Goal: Navigation & Orientation: Find specific page/section

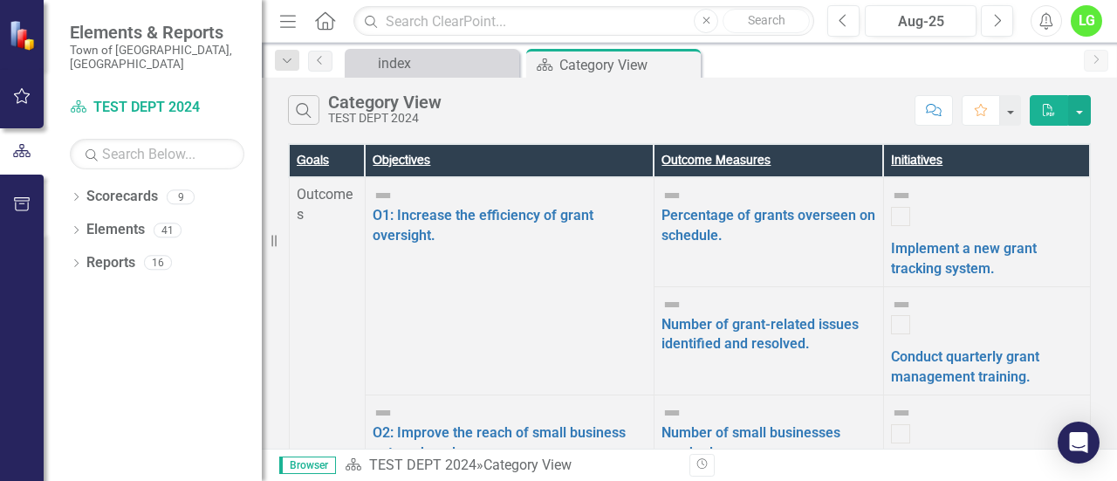
click at [386, 79] on div "Search Category View TEST DEPT 2024 Comment Favorite PDF" at bounding box center [689, 106] width 855 height 57
click at [395, 60] on div "index" at bounding box center [435, 63] width 115 height 22
click at [590, 63] on div "Category View" at bounding box center [606, 65] width 93 height 22
click at [79, 194] on icon "Dropdown" at bounding box center [76, 199] width 12 height 10
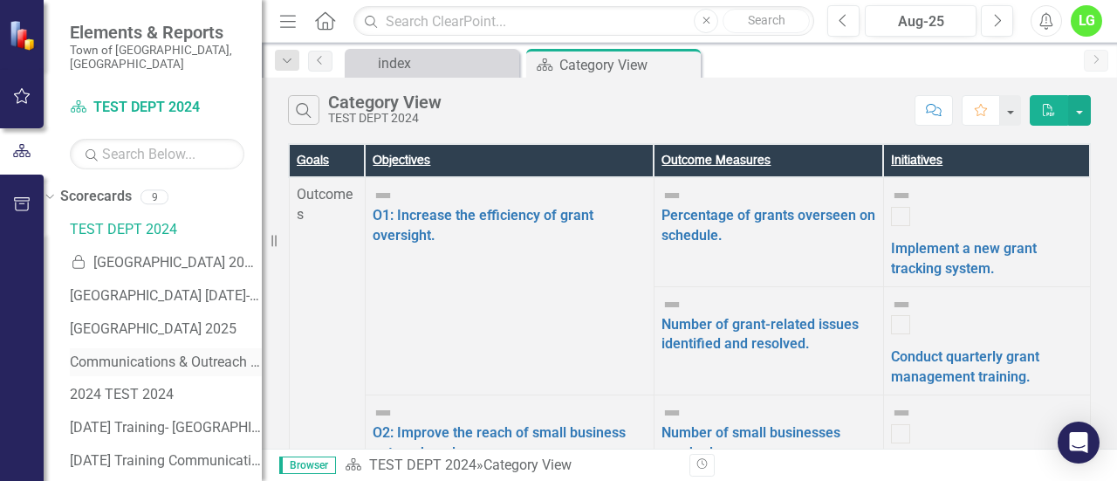
click at [152, 348] on div "Communications & Outreach [DATE]-[DATE]" at bounding box center [166, 362] width 192 height 29
click at [147, 353] on link "Communications & Outreach [DATE]-[DATE]" at bounding box center [166, 363] width 192 height 20
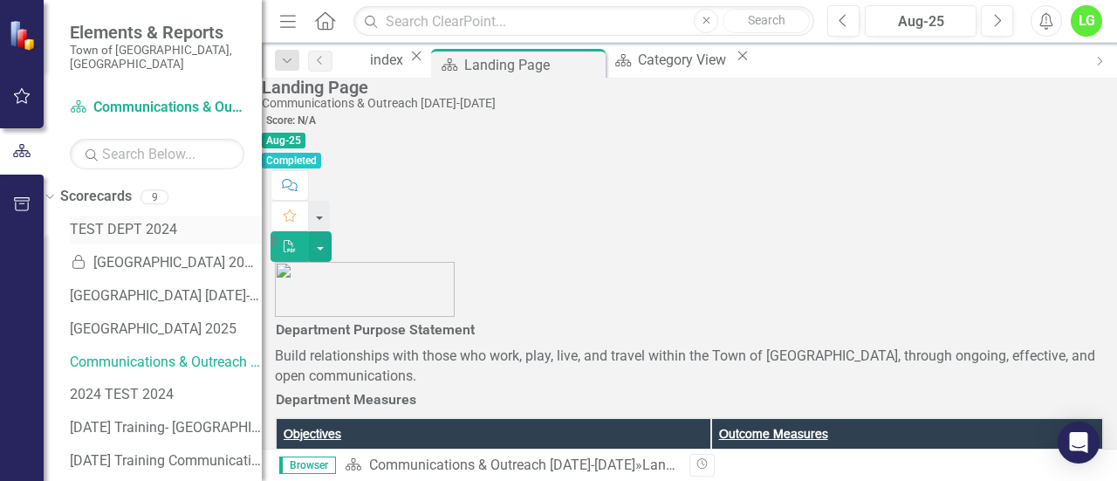
click at [146, 220] on link "TEST DEPT 2024" at bounding box center [166, 230] width 192 height 20
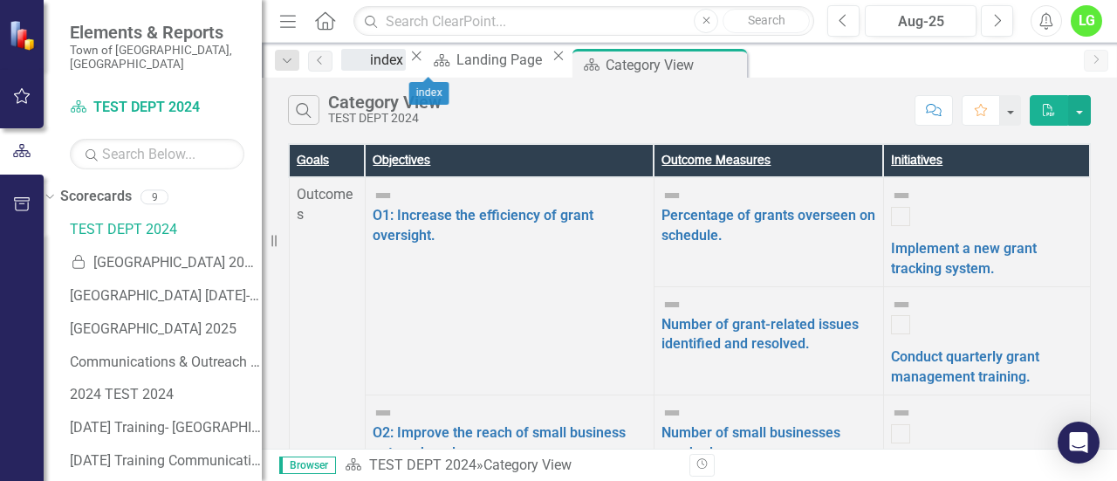
click at [405, 62] on div "index" at bounding box center [388, 60] width 36 height 22
click at [52, 190] on icon "Dropdown" at bounding box center [48, 196] width 10 height 12
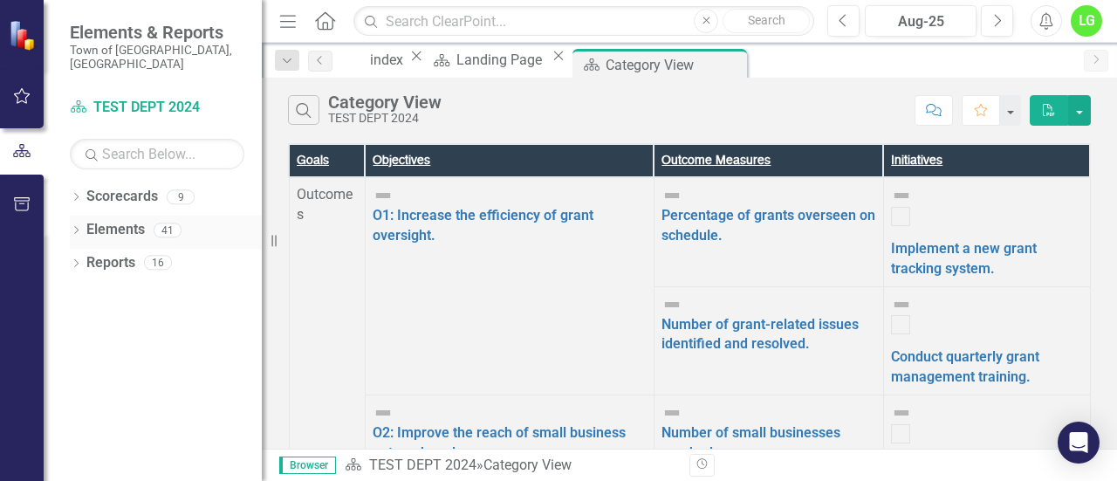
click at [77, 225] on div "Dropdown" at bounding box center [76, 232] width 12 height 15
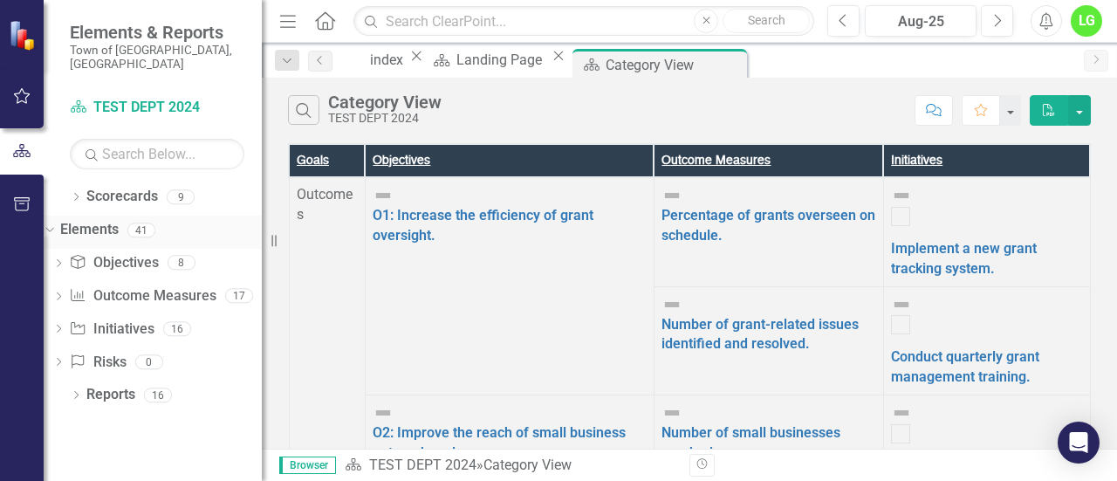
click at [52, 223] on icon "Dropdown" at bounding box center [48, 229] width 10 height 12
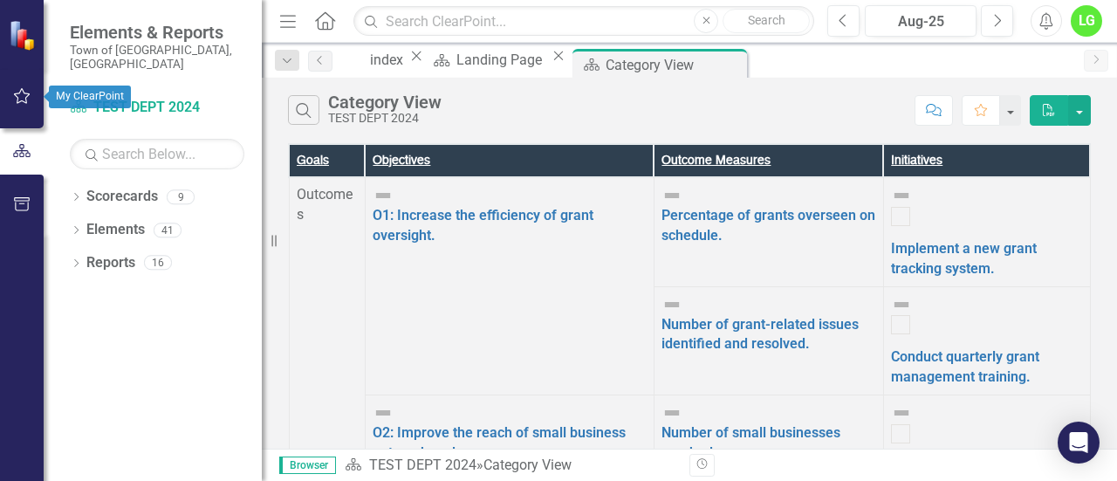
click at [18, 92] on icon "button" at bounding box center [22, 96] width 18 height 14
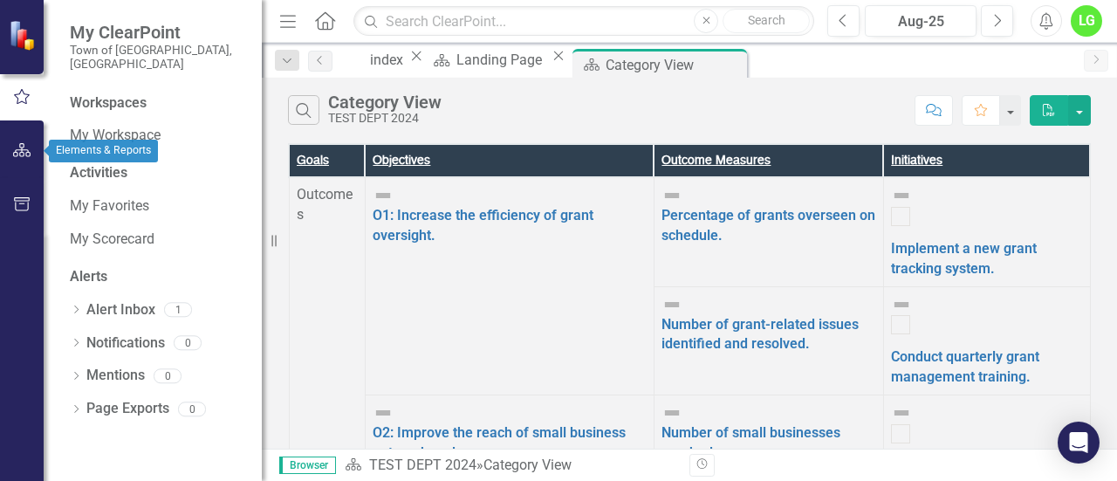
click at [15, 160] on button "button" at bounding box center [22, 151] width 39 height 37
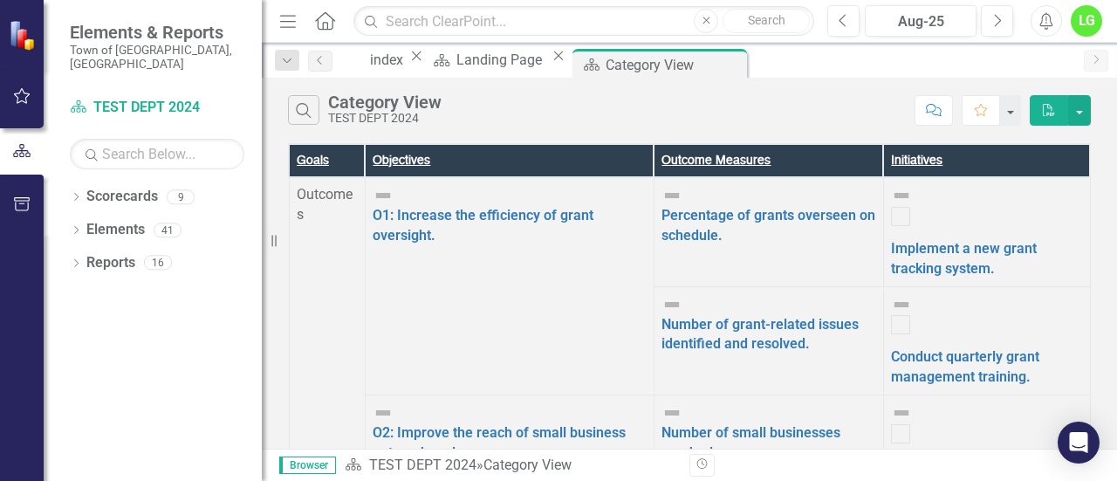
click at [295, 25] on icon "Menu" at bounding box center [288, 20] width 23 height 18
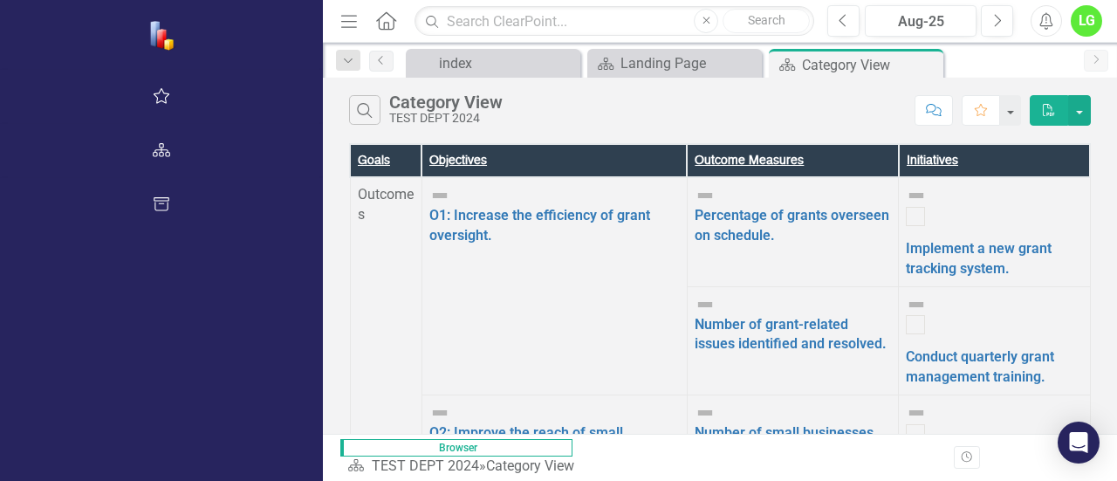
click at [338, 18] on icon "Menu" at bounding box center [349, 20] width 23 height 18
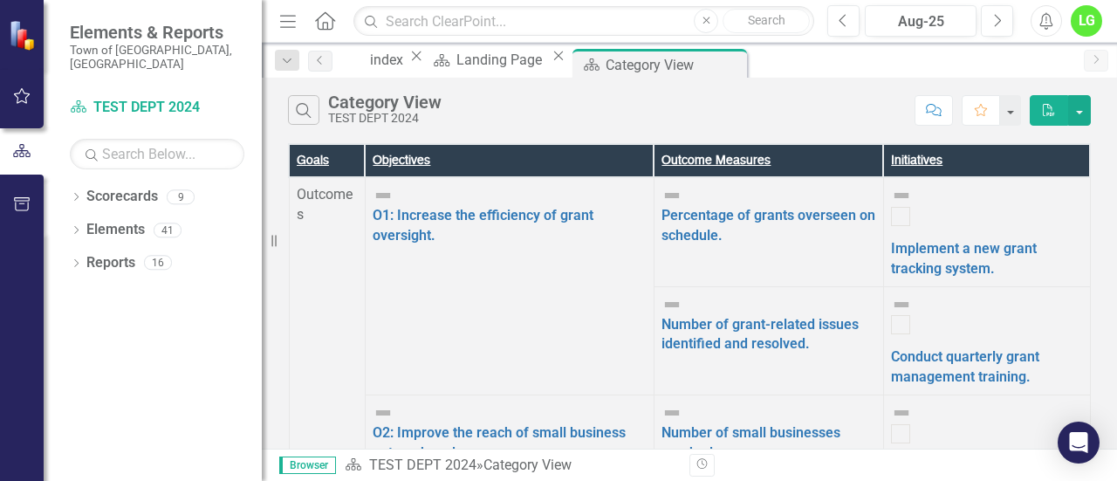
click at [30, 36] on img at bounding box center [24, 35] width 31 height 31
click at [27, 118] on div at bounding box center [22, 119] width 44 height 9
click at [24, 99] on icon "button" at bounding box center [22, 96] width 18 height 14
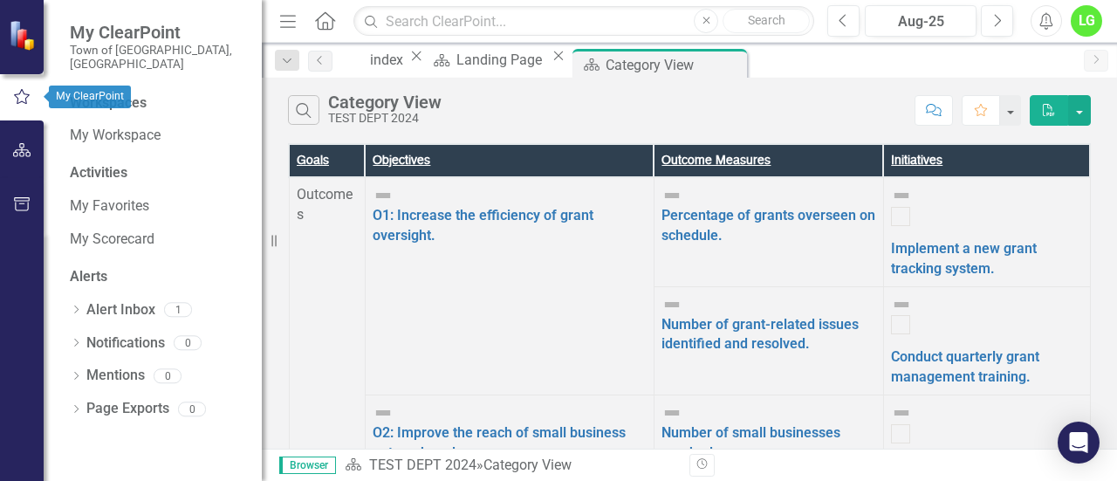
click at [21, 141] on button "button" at bounding box center [22, 151] width 39 height 37
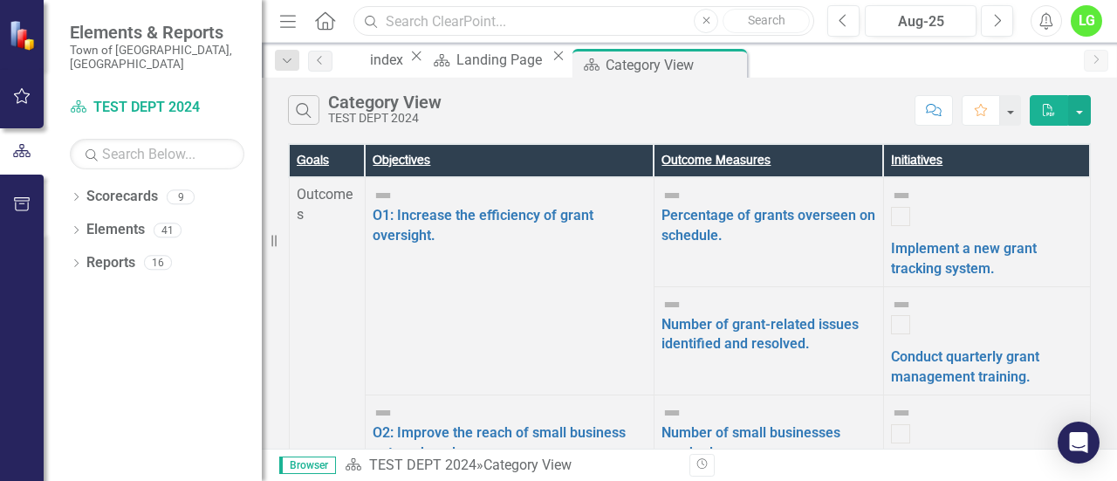
click at [509, 22] on input "text" at bounding box center [584, 21] width 461 height 31
type input "j"
type input "clearpoint AI"
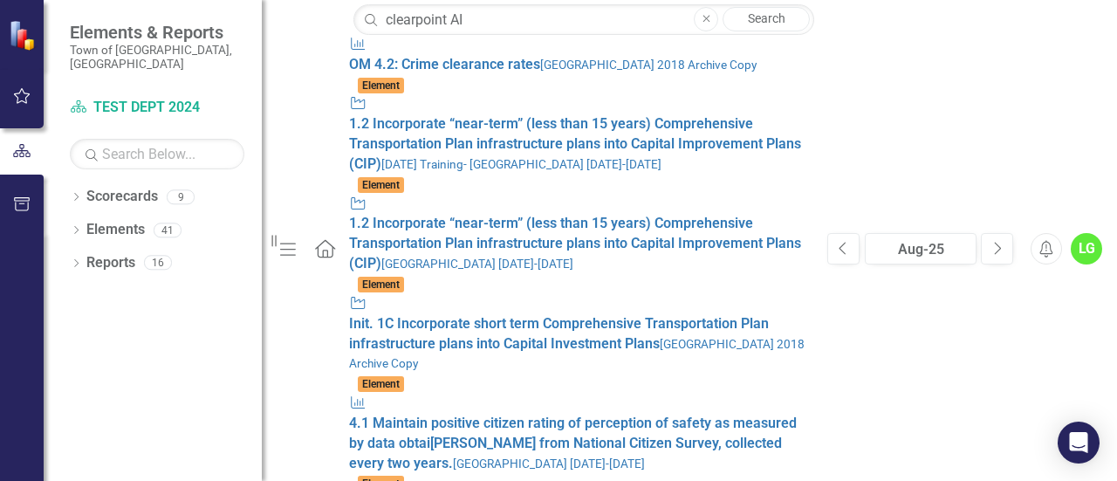
click at [166, 27] on span "Elements & Reports" at bounding box center [157, 32] width 175 height 21
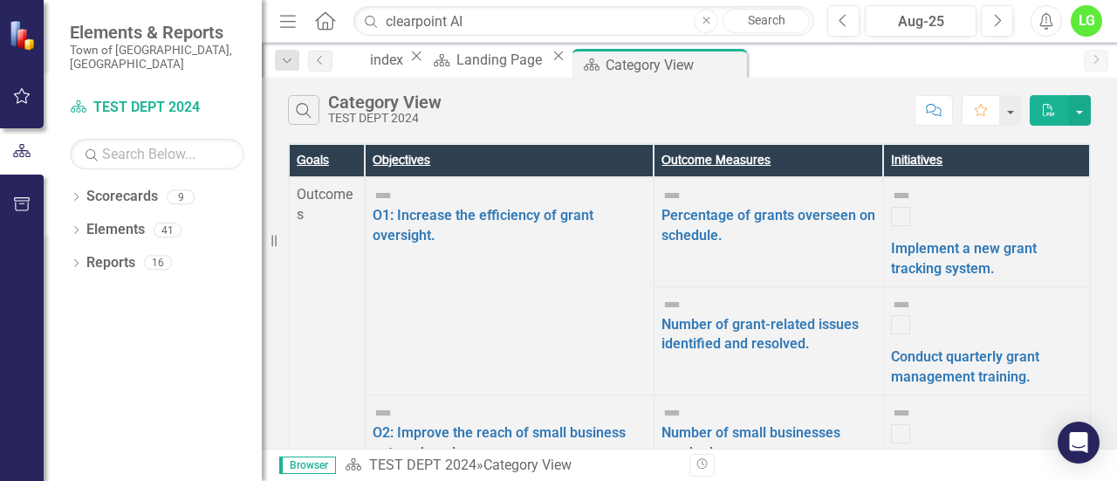
click at [1048, 18] on icon "Alerts" at bounding box center [1046, 20] width 18 height 17
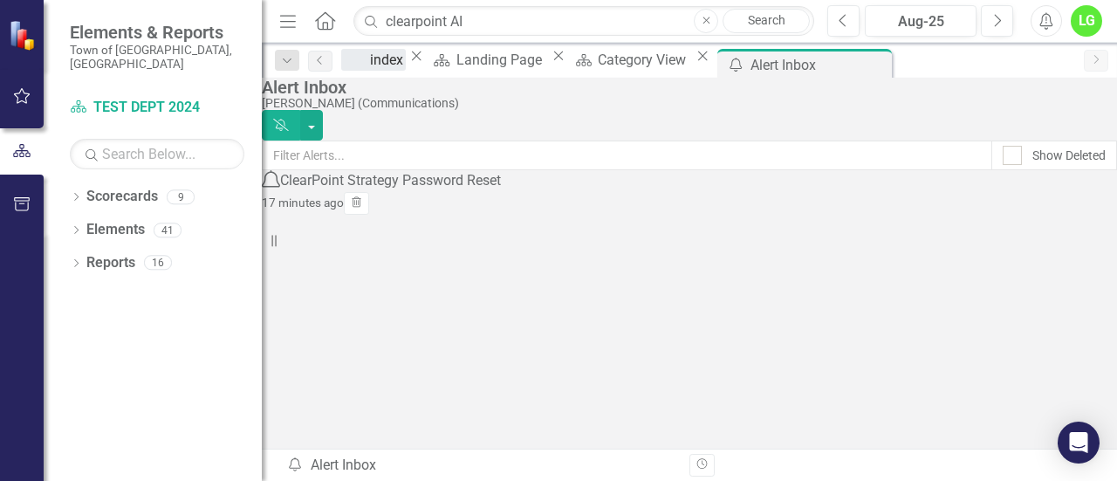
click at [406, 56] on div "index" at bounding box center [388, 60] width 36 height 22
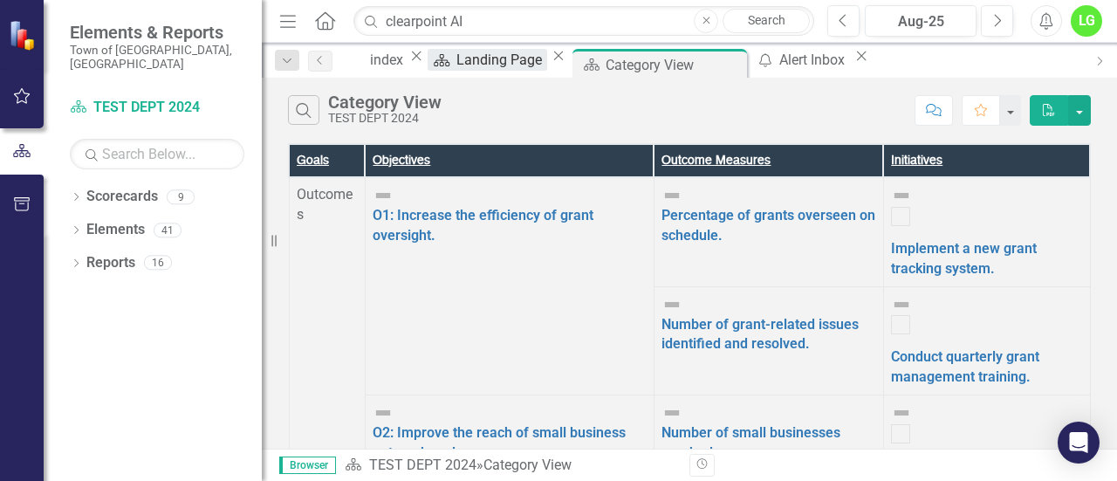
click at [539, 53] on div "Landing Page" at bounding box center [502, 60] width 91 height 22
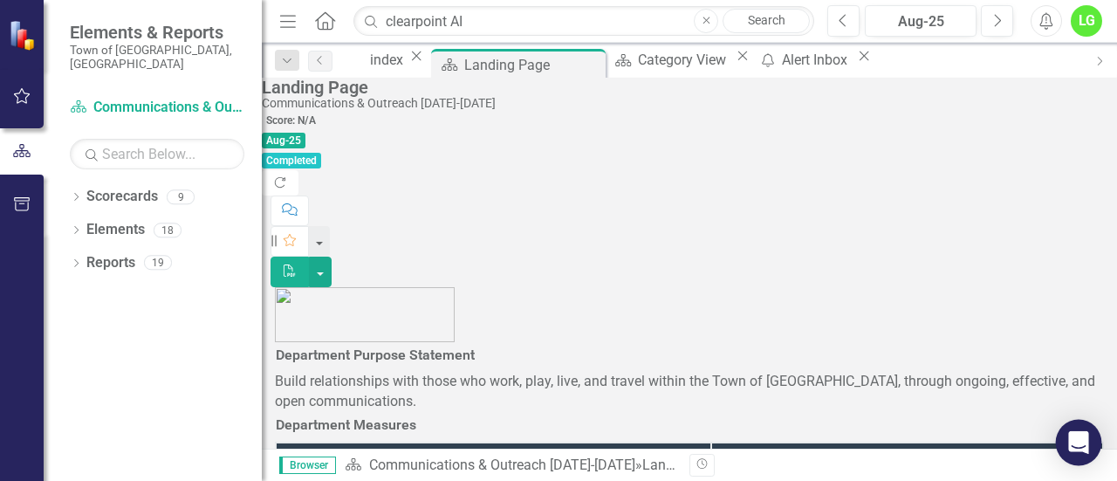
click at [1072, 430] on div "Open Intercom Messenger" at bounding box center [1079, 443] width 46 height 46
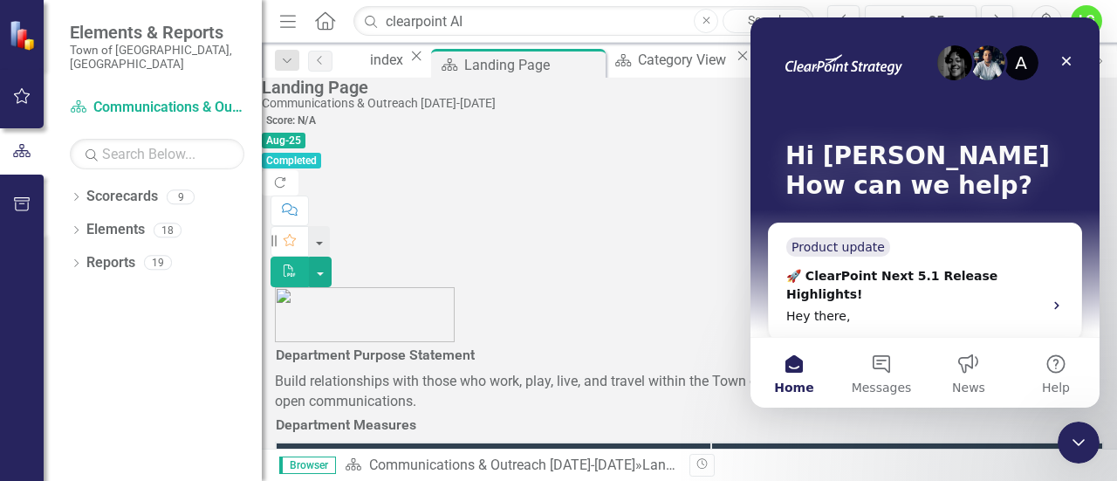
click at [845, 301] on div "A Hi [PERSON_NAME] 👋 How can we help?" at bounding box center [925, 174] width 314 height 314
click at [879, 371] on button "Messages" at bounding box center [881, 373] width 87 height 70
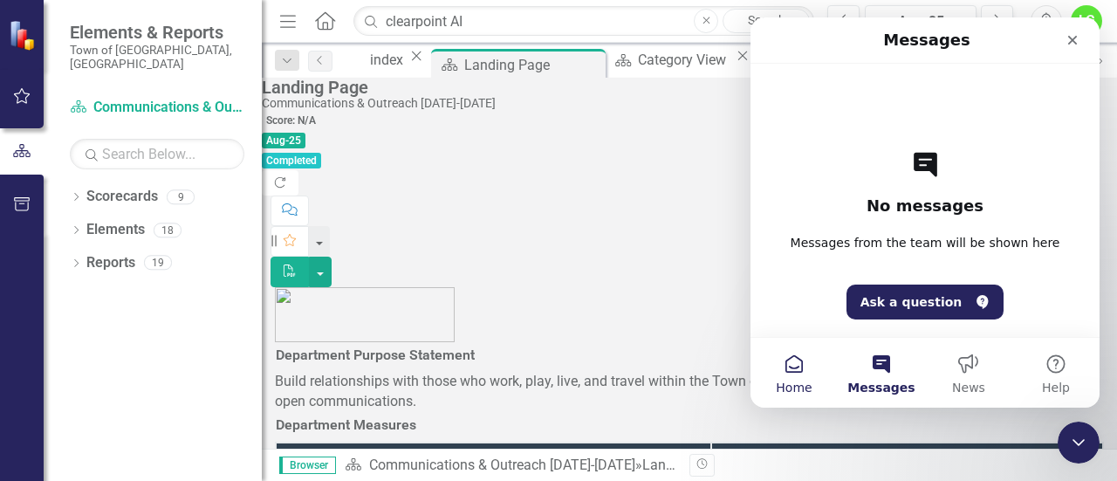
click at [803, 366] on button "Home" at bounding box center [794, 373] width 87 height 70
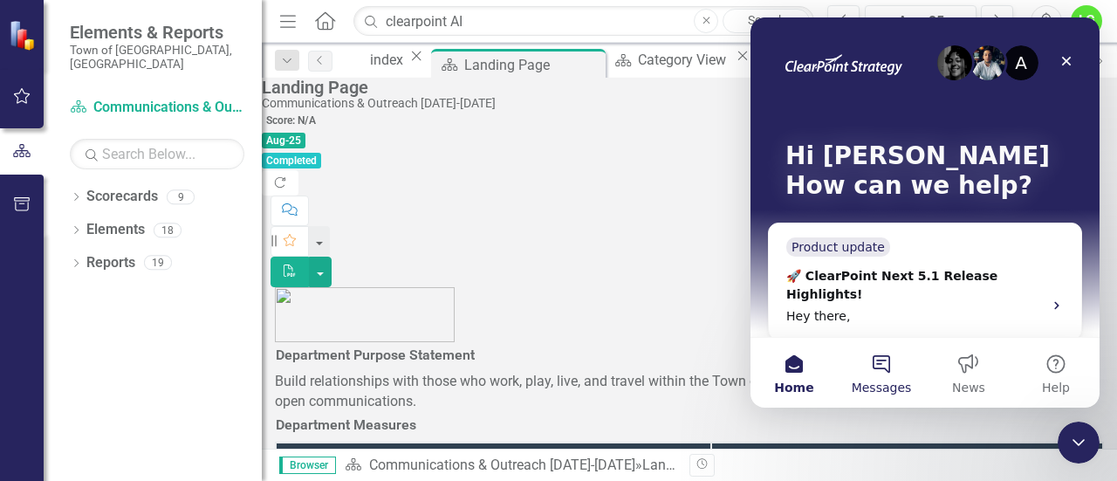
click at [876, 381] on span "Messages" at bounding box center [882, 387] width 60 height 12
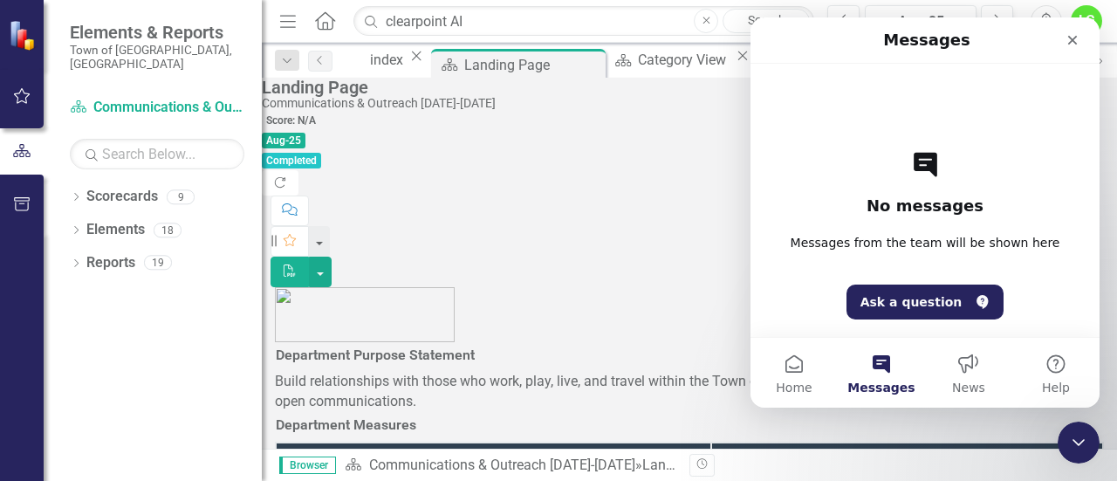
click at [901, 282] on div "No messages Messages from the team will be shown here Ask a question" at bounding box center [925, 200] width 288 height 273
click at [1069, 34] on icon "Close" at bounding box center [1073, 40] width 14 height 14
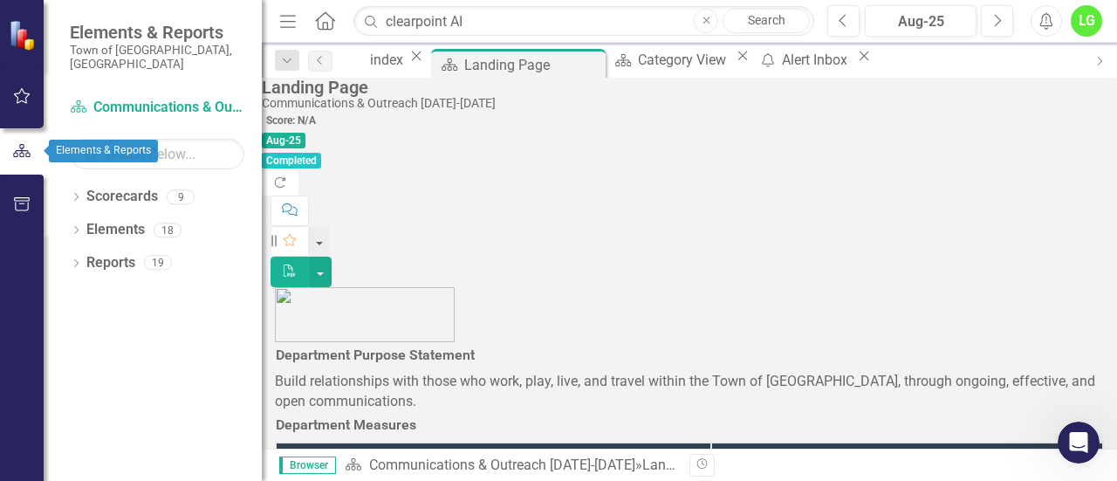
click at [21, 145] on icon "button" at bounding box center [21, 150] width 17 height 13
click at [79, 194] on icon "Dropdown" at bounding box center [76, 199] width 12 height 10
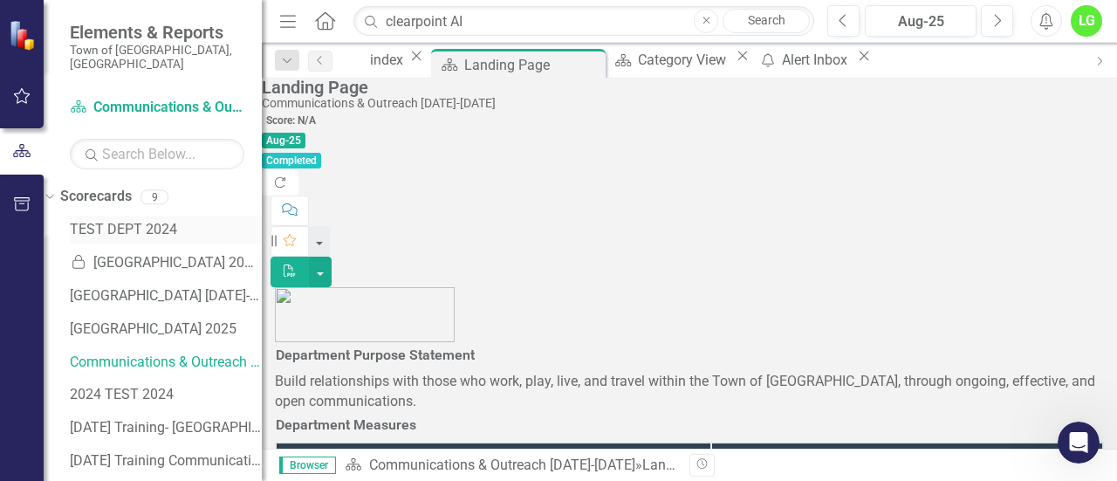
click at [115, 220] on link "TEST DEPT 2024" at bounding box center [166, 230] width 192 height 20
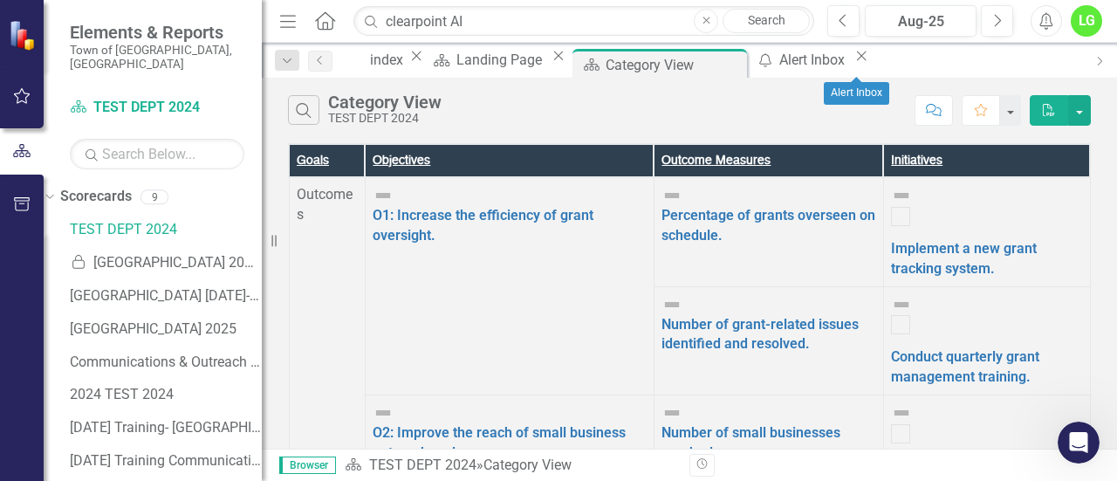
click at [870, 63] on icon "Close" at bounding box center [861, 56] width 17 height 14
click at [166, 220] on link "TEST DEPT 2024" at bounding box center [166, 230] width 192 height 20
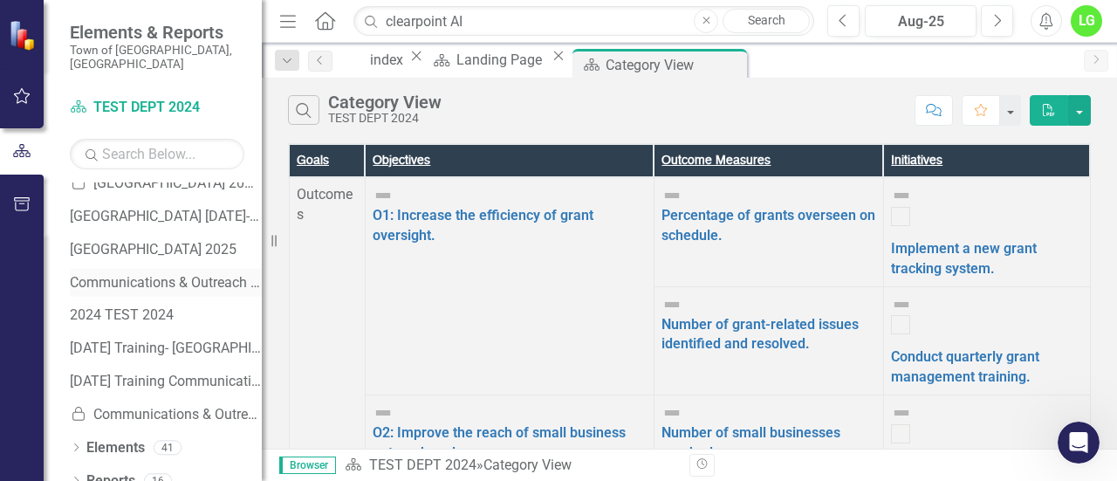
click at [152, 280] on div "Communications & Outreach [DATE]-[DATE]" at bounding box center [166, 283] width 192 height 29
click at [145, 306] on link "2024 TEST 2024" at bounding box center [166, 316] width 192 height 20
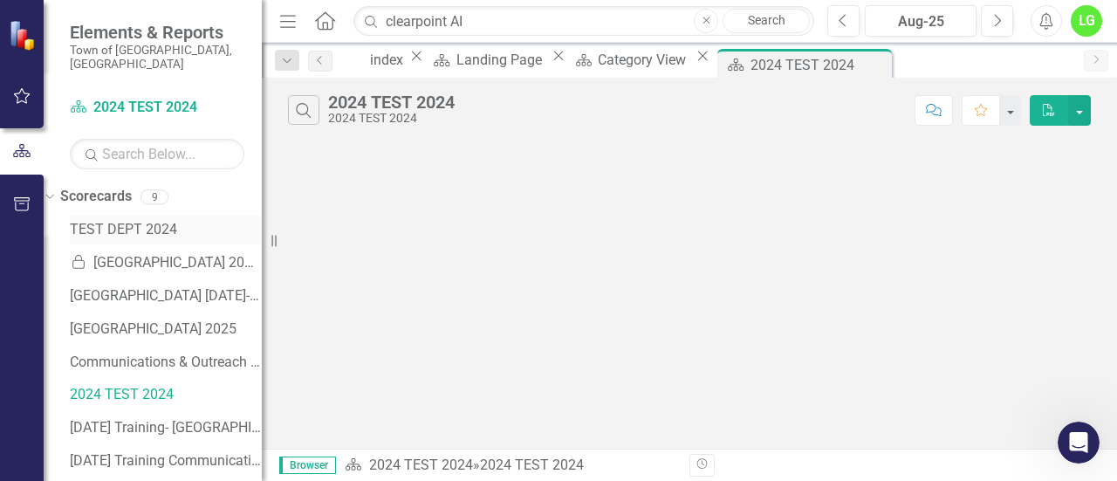
click at [155, 220] on link "TEST DEPT 2024" at bounding box center [166, 230] width 192 height 20
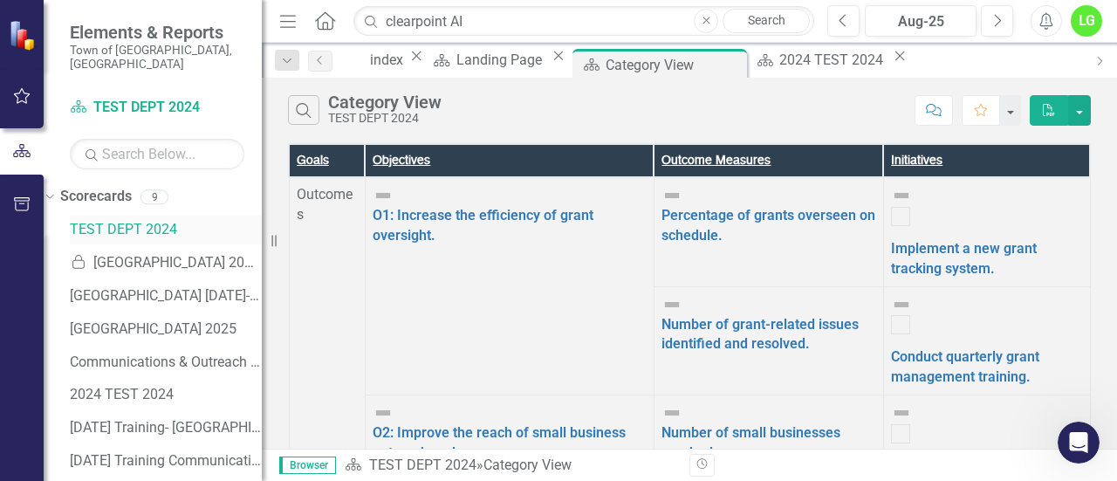
drag, startPoint x: 127, startPoint y: 230, endPoint x: 131, endPoint y: 217, distance: 12.7
click at [131, 217] on div "TEST DEPT 2024" at bounding box center [166, 232] width 192 height 33
click at [53, 195] on icon at bounding box center [49, 197] width 8 height 4
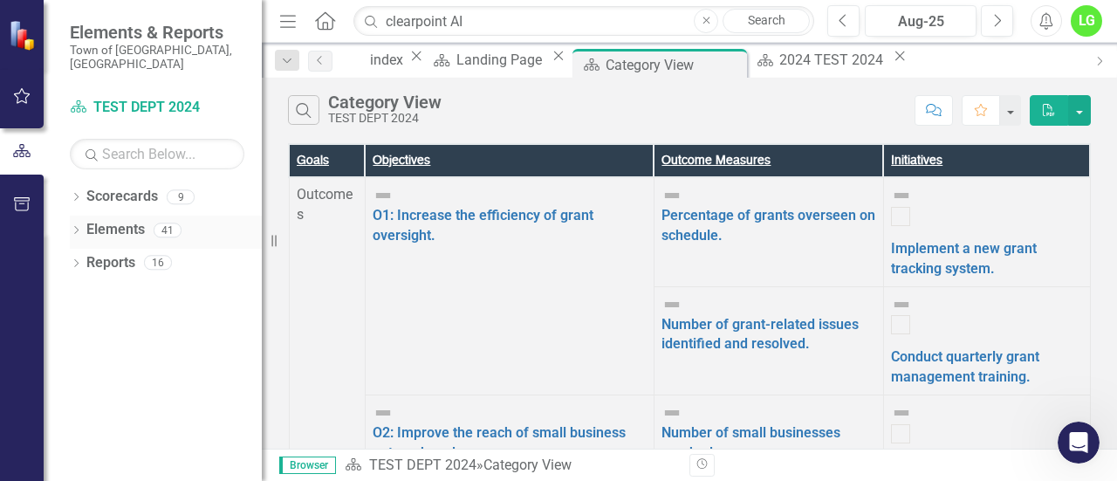
click at [75, 227] on icon "Dropdown" at bounding box center [76, 232] width 12 height 10
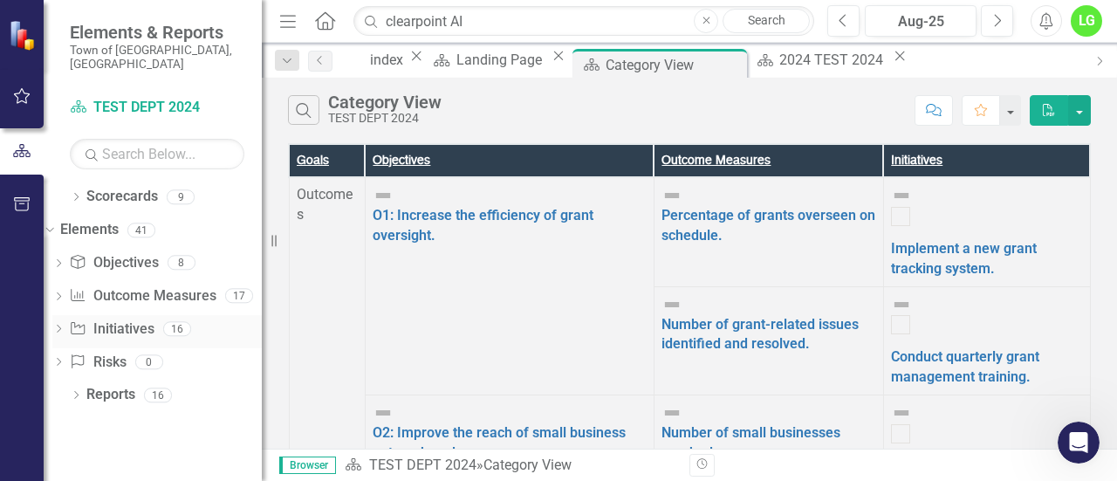
click at [65, 324] on div "Dropdown" at bounding box center [58, 331] width 12 height 15
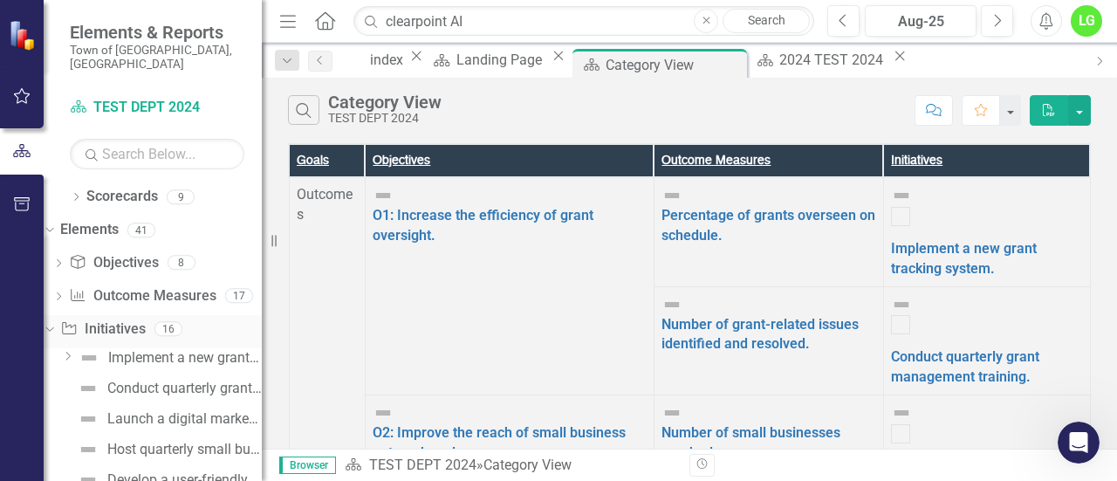
click at [52, 322] on icon "Dropdown" at bounding box center [48, 328] width 10 height 12
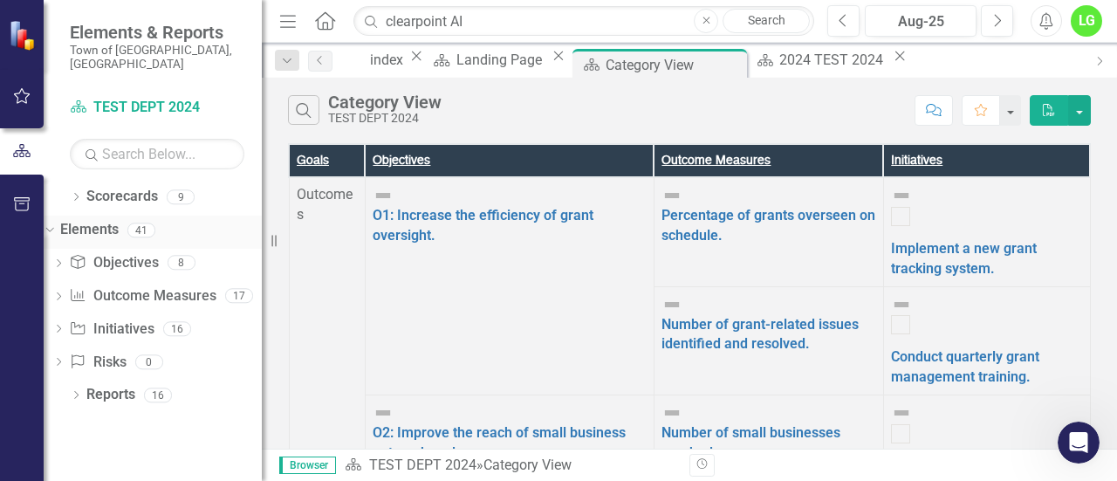
click at [52, 223] on icon "Dropdown" at bounding box center [48, 229] width 10 height 12
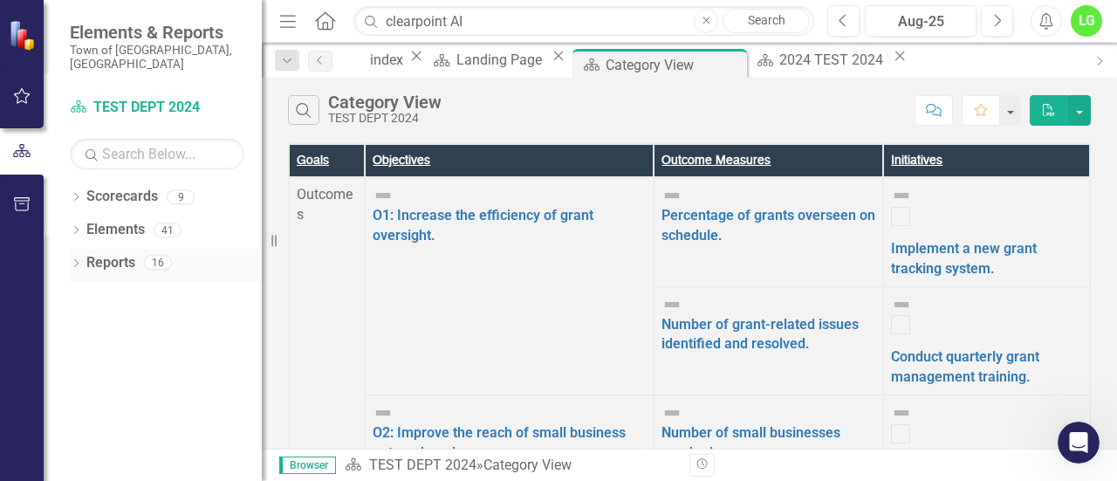
click at [77, 249] on div "Dropdown Reports 16" at bounding box center [166, 265] width 192 height 33
click at [79, 260] on icon "Dropdown" at bounding box center [76, 265] width 12 height 10
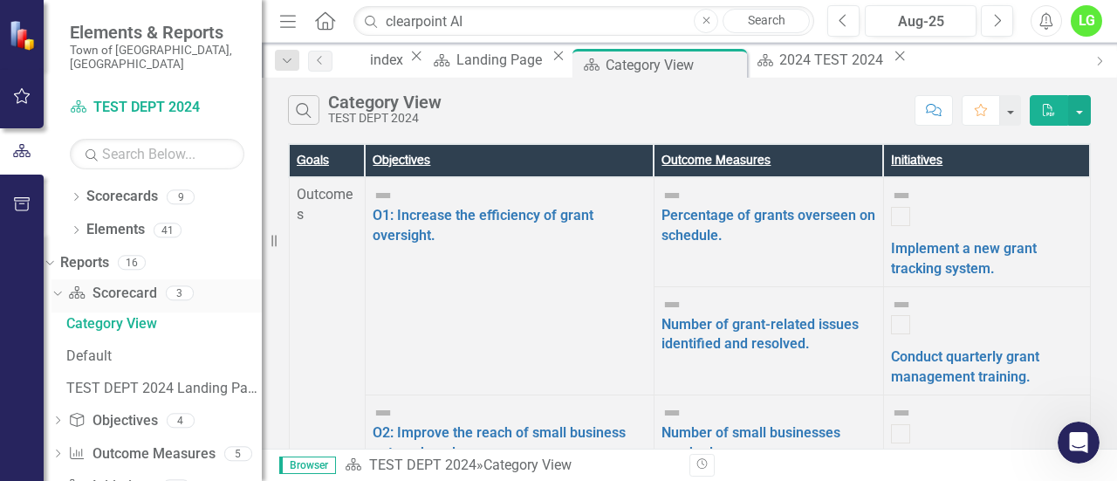
click at [60, 286] on icon "Dropdown" at bounding box center [56, 292] width 10 height 12
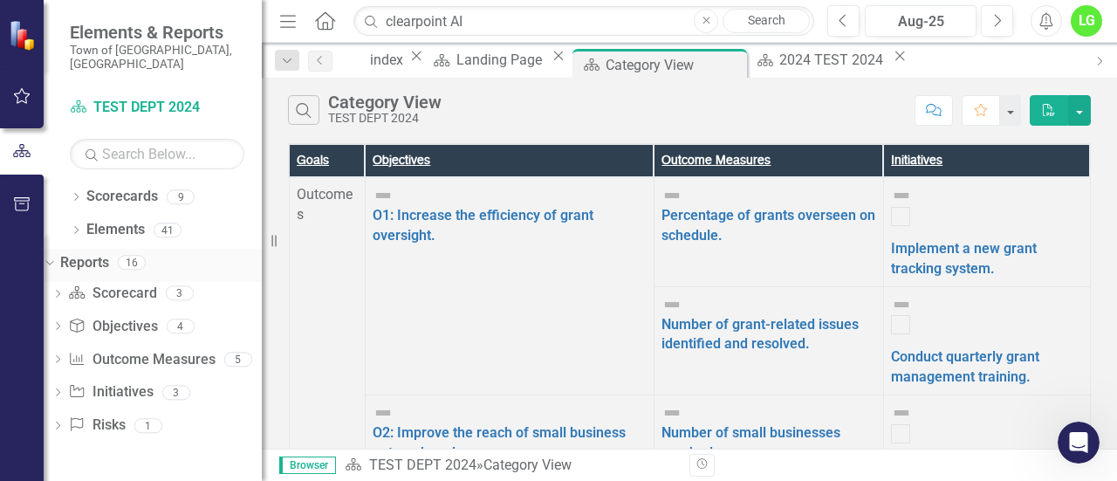
click at [52, 256] on icon "Dropdown" at bounding box center [48, 262] width 10 height 12
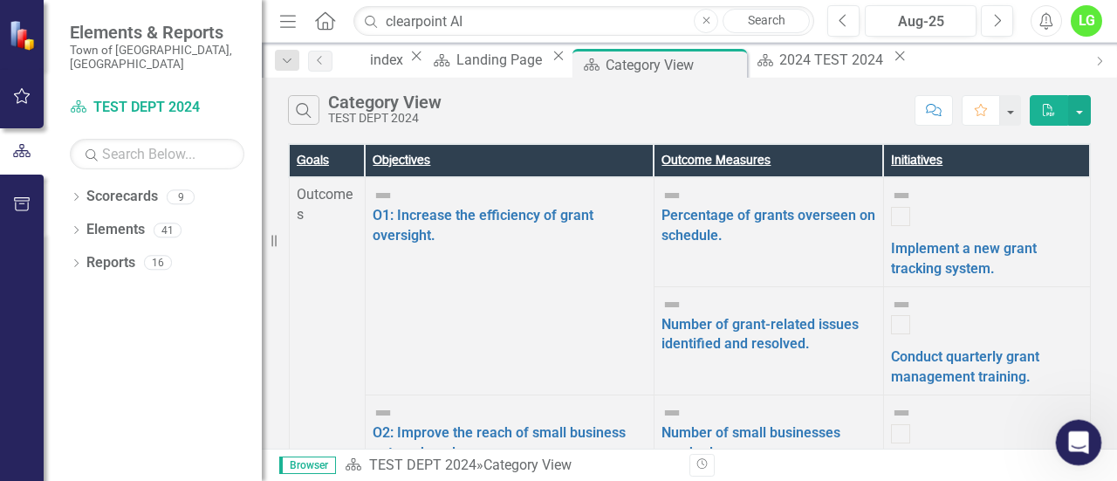
click at [1076, 451] on icon "Open Intercom Messenger" at bounding box center [1076, 440] width 29 height 29
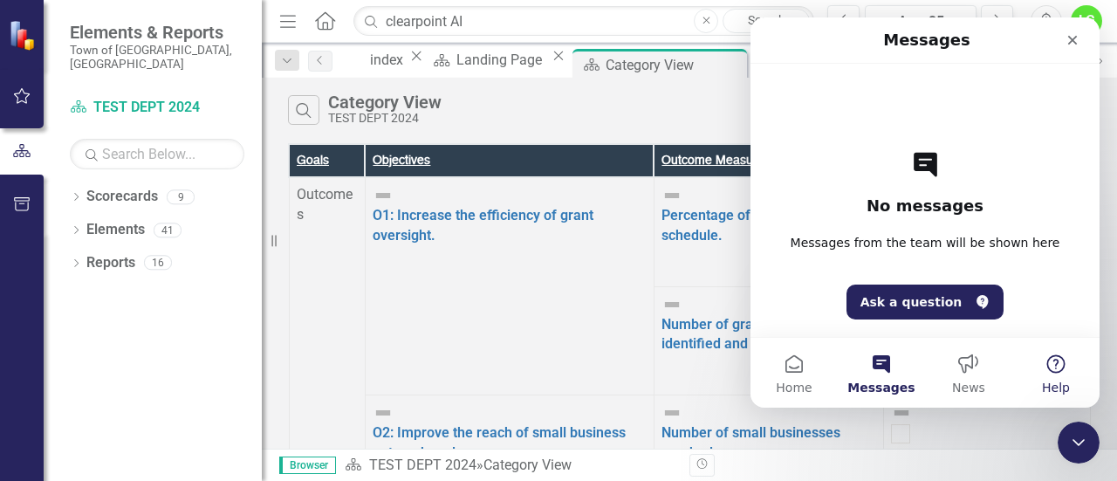
click at [1048, 373] on button "Help" at bounding box center [1056, 373] width 87 height 70
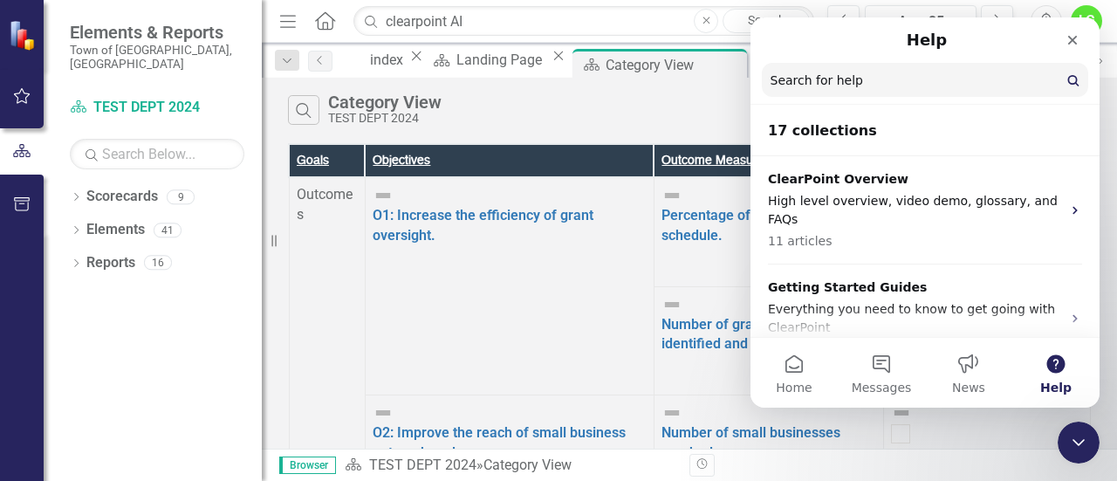
click at [864, 79] on input "Search for help" at bounding box center [925, 80] width 326 height 34
click at [864, 79] on input "Search for help" at bounding box center [925, 81] width 325 height 34
type input "AI"
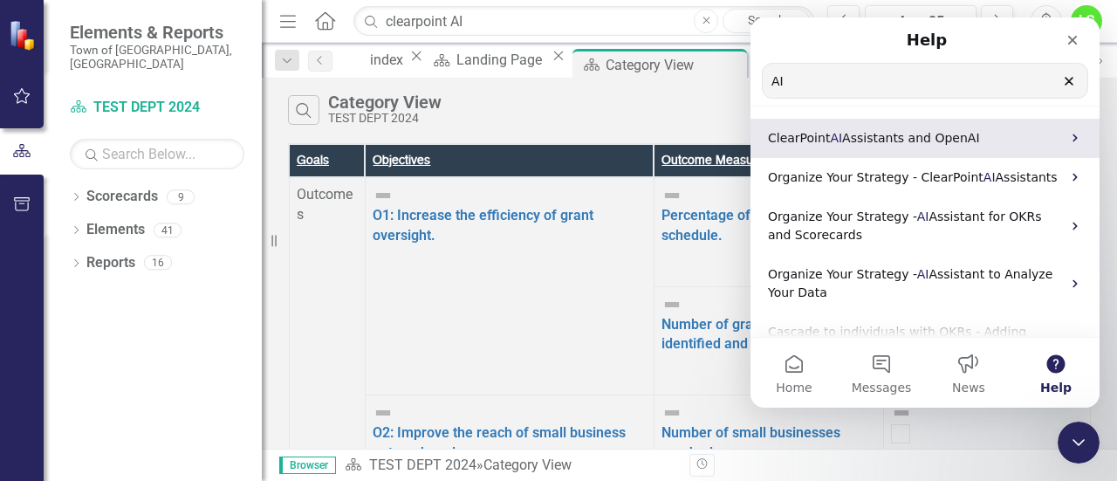
click at [850, 127] on div "ClearPoint AI Assistants and OpenAI" at bounding box center [925, 138] width 349 height 39
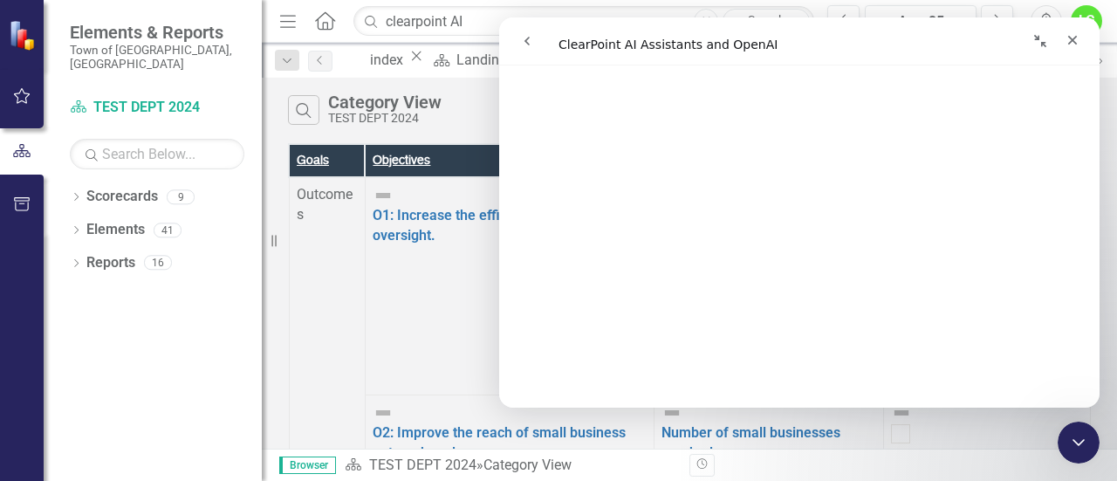
scroll to position [1439, 0]
click at [1074, 43] on icon "Close" at bounding box center [1073, 40] width 14 height 14
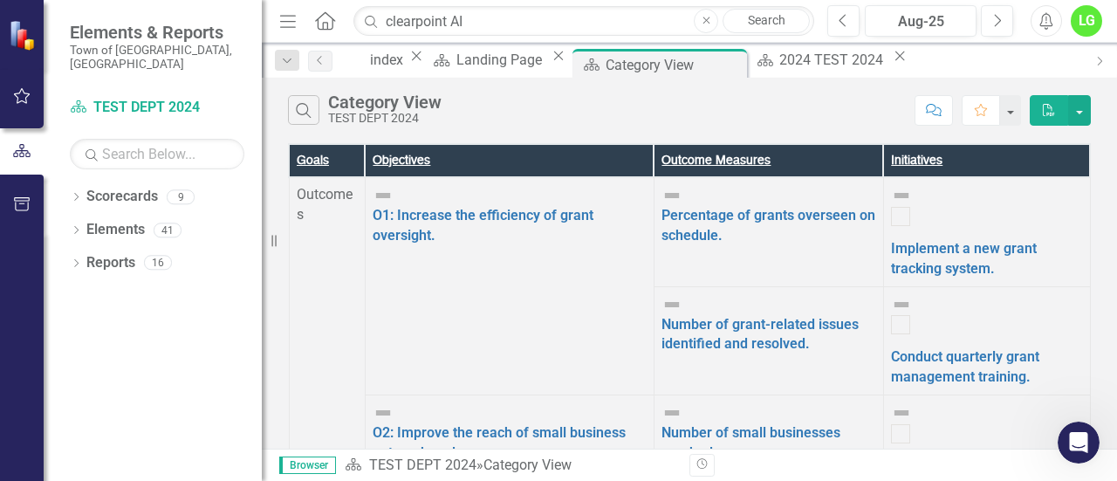
click at [1083, 28] on div "LG" at bounding box center [1086, 20] width 31 height 31
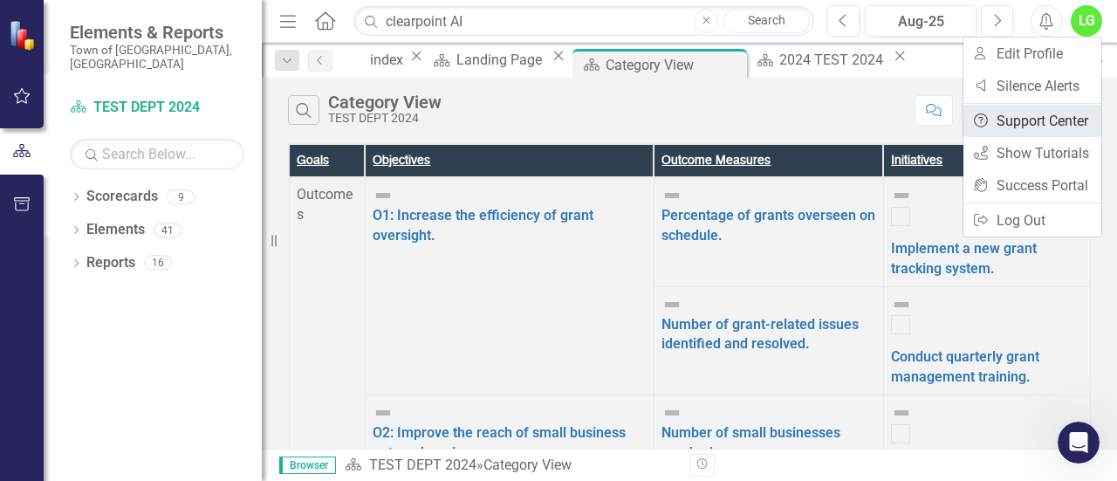
click at [1031, 120] on link "Help Support Center" at bounding box center [1033, 121] width 138 height 32
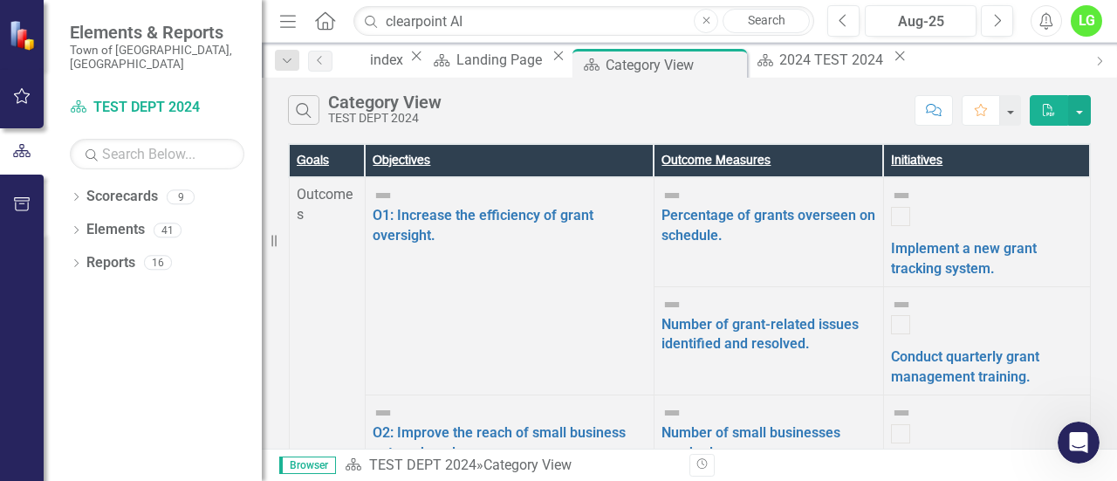
click at [1090, 28] on div "LG" at bounding box center [1086, 20] width 31 height 31
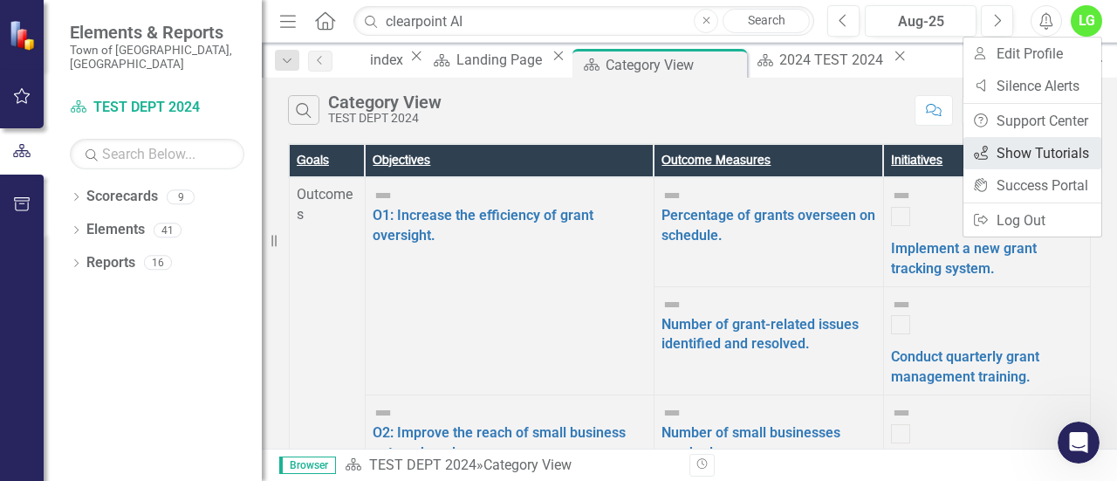
click at [1020, 156] on link "icon.tutorial Show Tutorials" at bounding box center [1033, 153] width 138 height 32
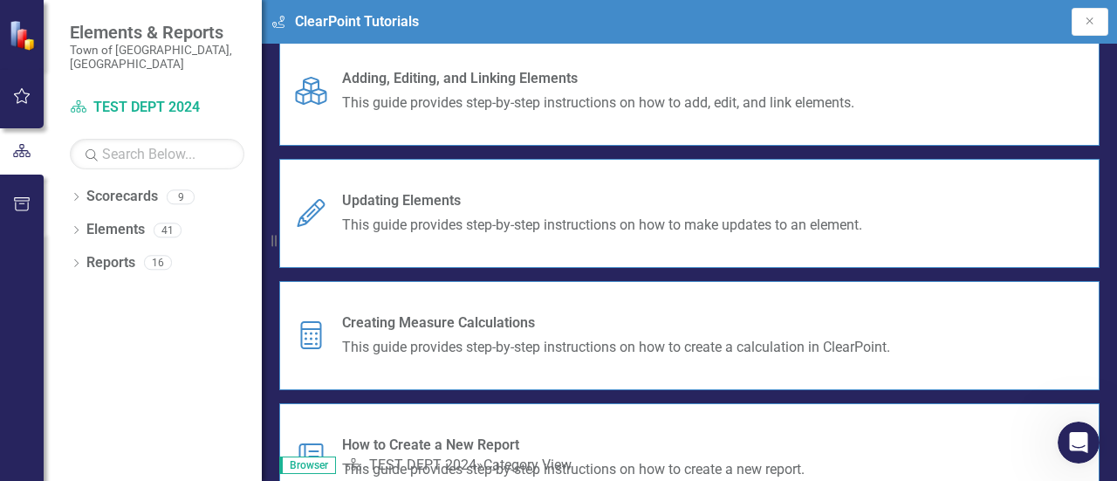
scroll to position [0, 0]
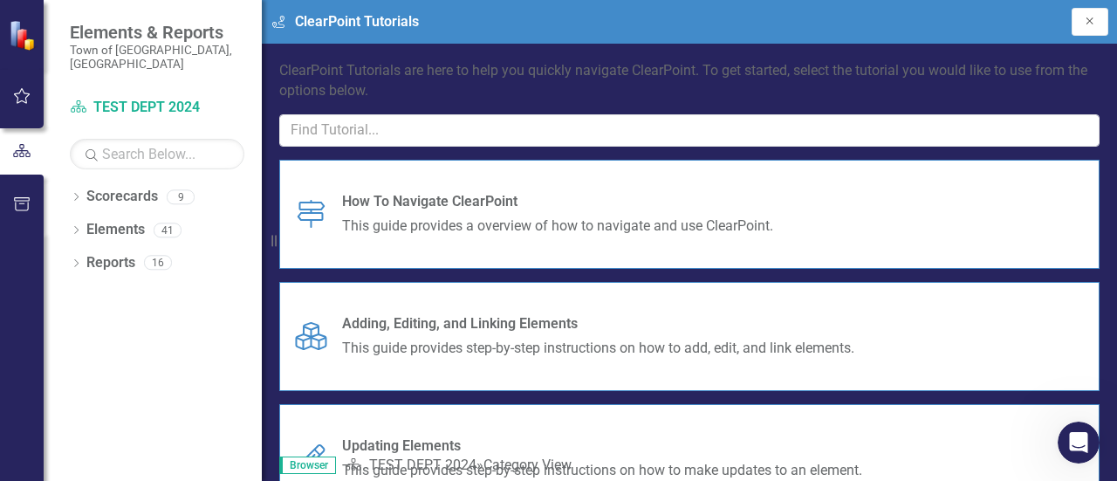
click at [1086, 26] on button "Close" at bounding box center [1090, 22] width 37 height 28
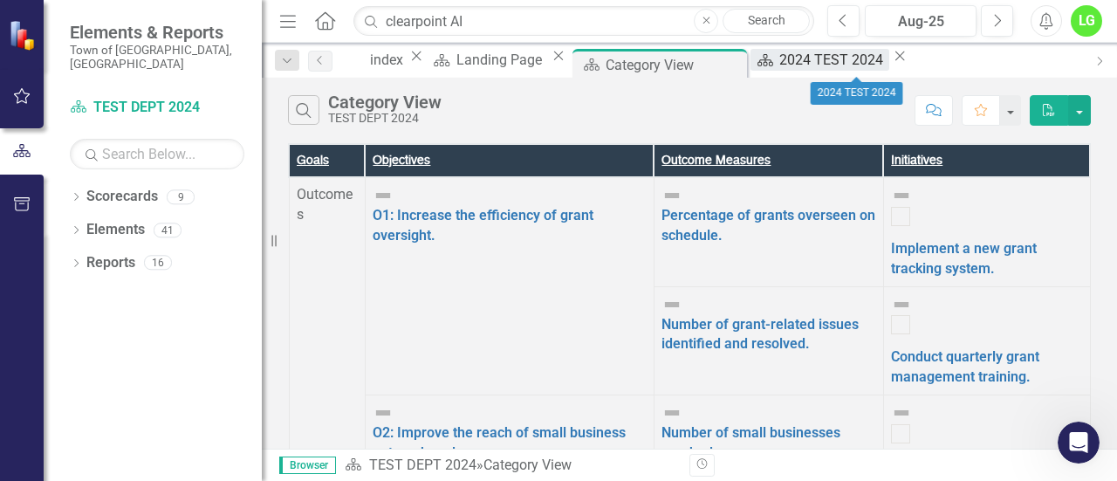
click at [849, 65] on div "2024 TEST 2024" at bounding box center [834, 60] width 109 height 22
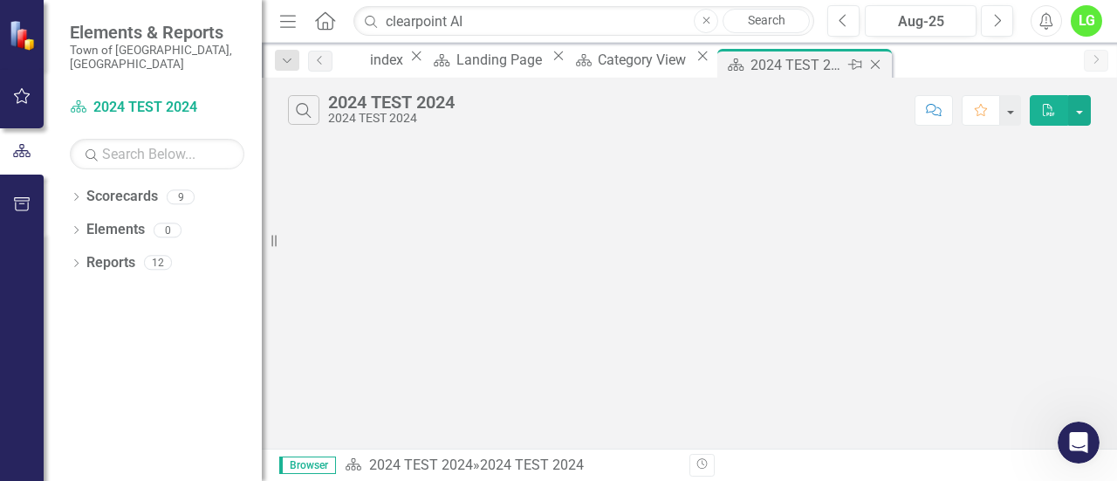
click at [884, 62] on icon "Close" at bounding box center [875, 65] width 17 height 14
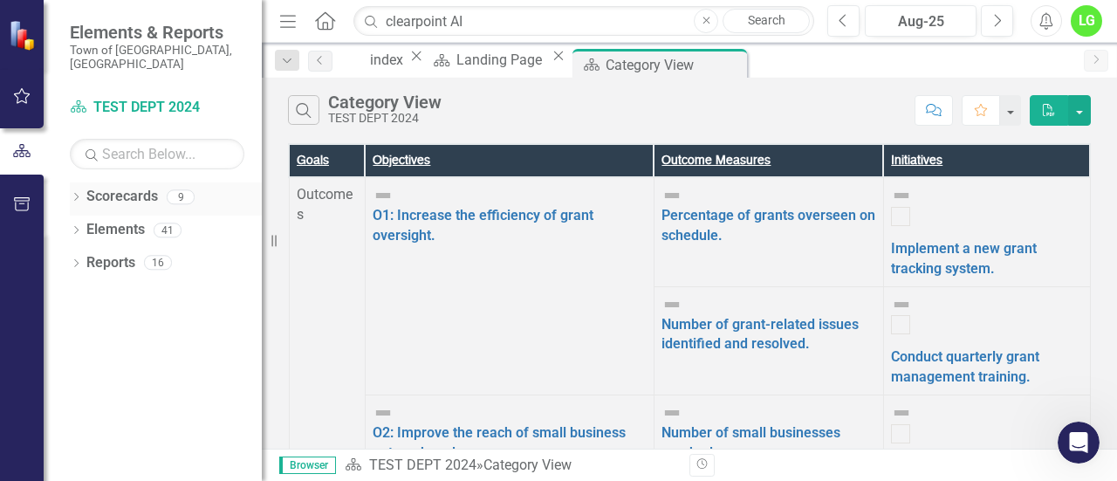
click at [76, 194] on icon "Dropdown" at bounding box center [76, 199] width 12 height 10
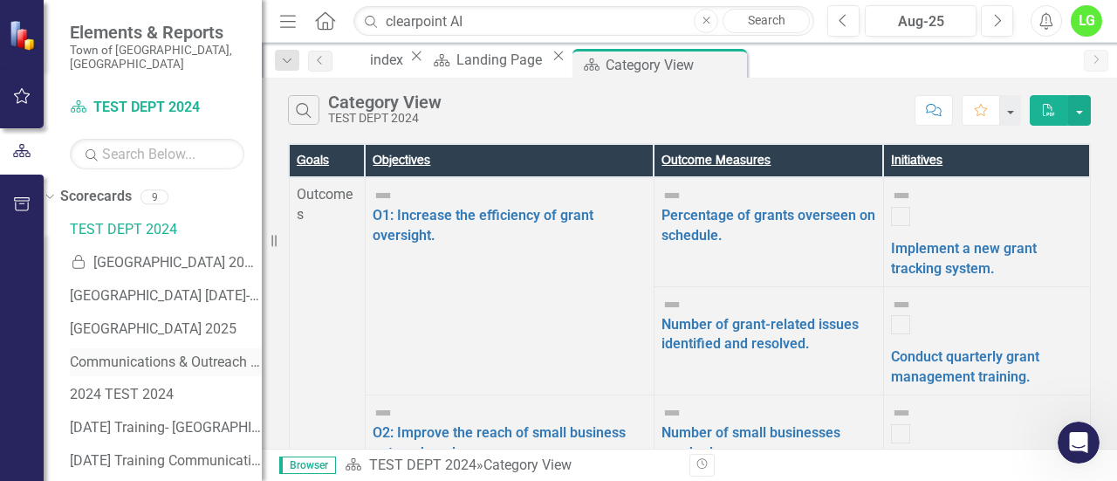
click at [171, 353] on link "Communications & Outreach [DATE]-[DATE]" at bounding box center [166, 363] width 192 height 20
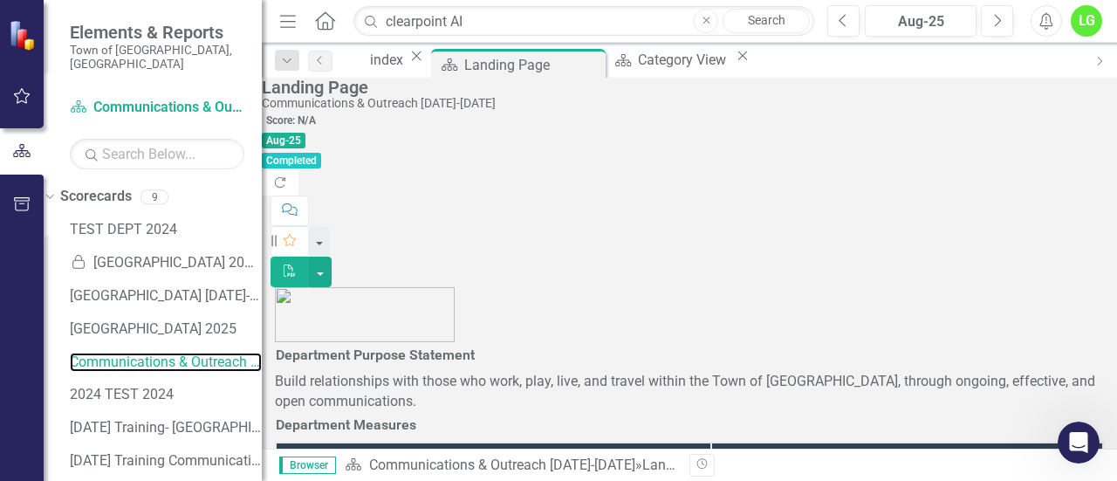
scroll to position [861, 0]
click at [133, 220] on link "TEST DEPT 2024" at bounding box center [166, 230] width 192 height 20
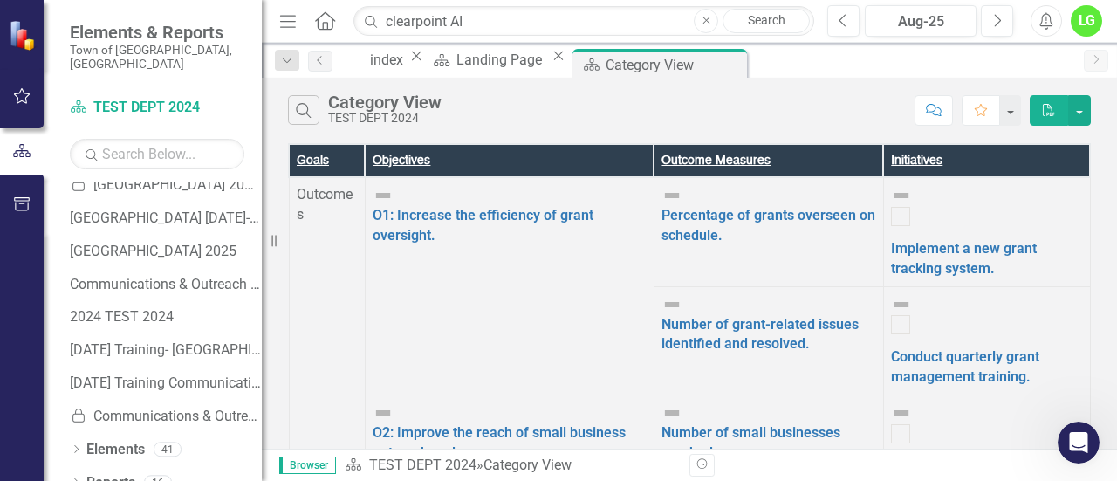
scroll to position [83, 0]
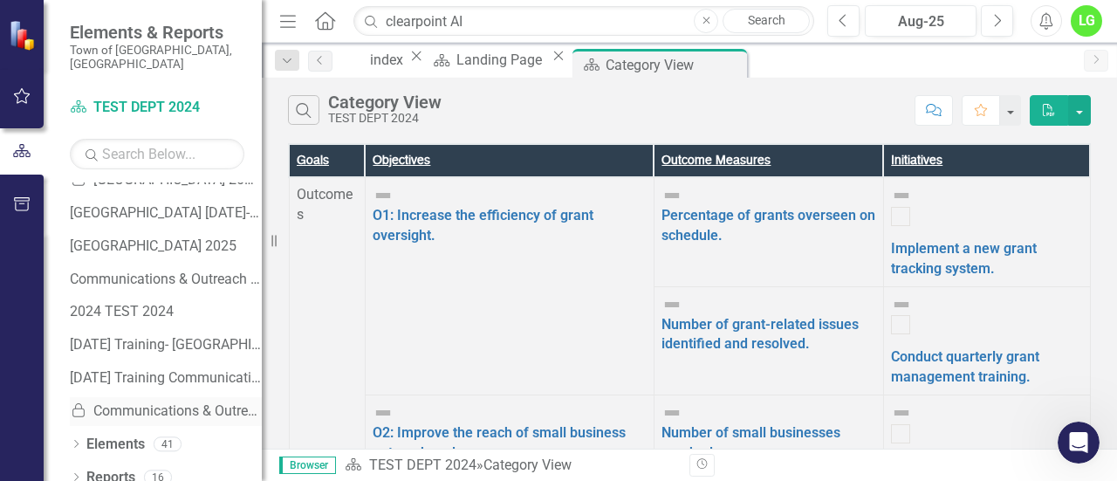
click at [141, 402] on link "Locked Communications & Outreach - 2018 Archive Copy" at bounding box center [166, 412] width 192 height 20
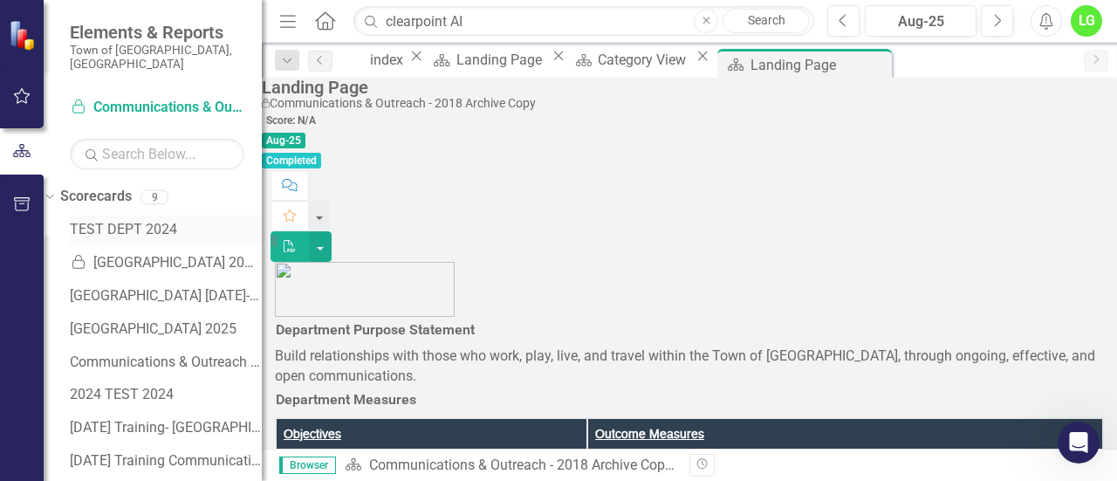
click at [118, 223] on link "TEST DEPT 2024" at bounding box center [166, 230] width 192 height 20
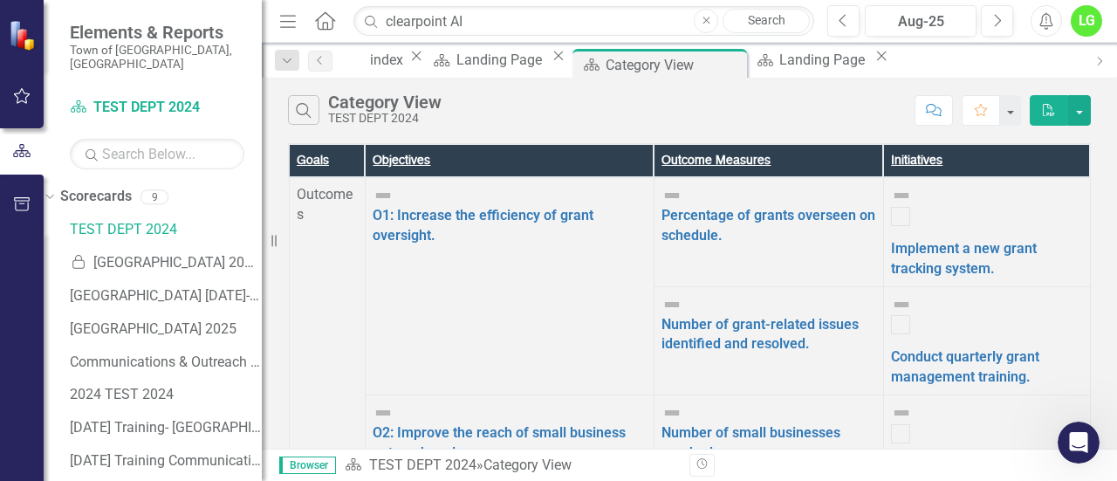
click at [15, 206] on icon "button" at bounding box center [22, 204] width 16 height 14
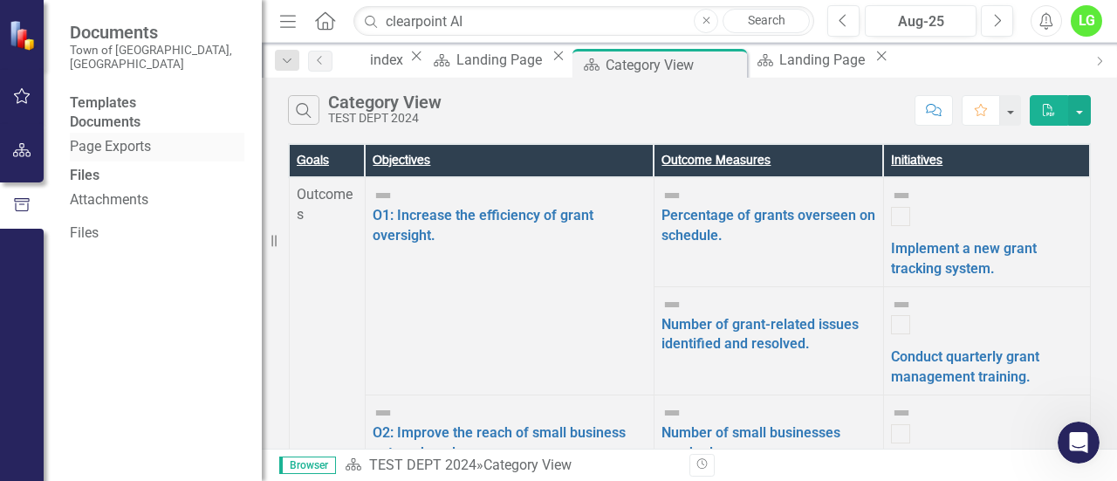
click at [105, 156] on link "Page Exports" at bounding box center [157, 147] width 175 height 20
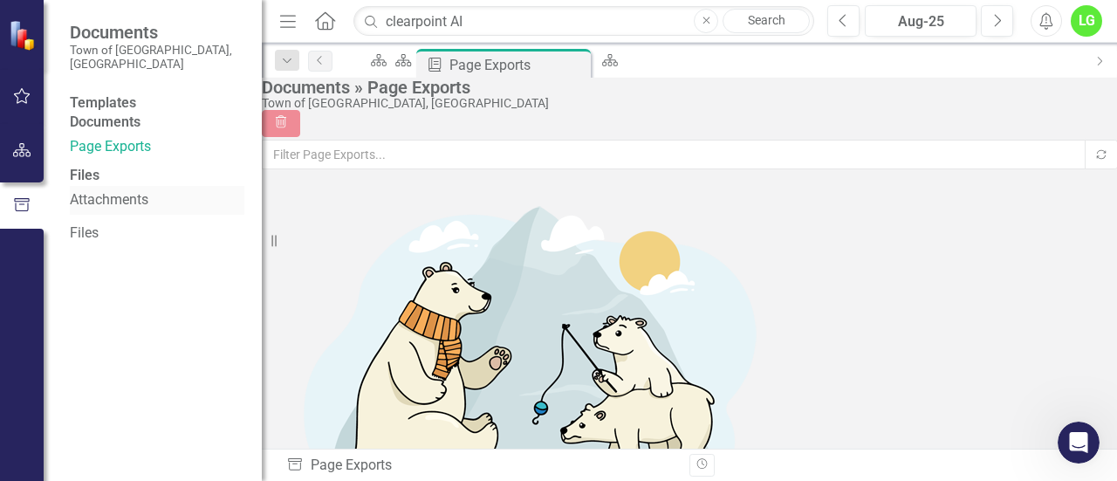
click at [105, 210] on link "Attachments" at bounding box center [157, 200] width 175 height 20
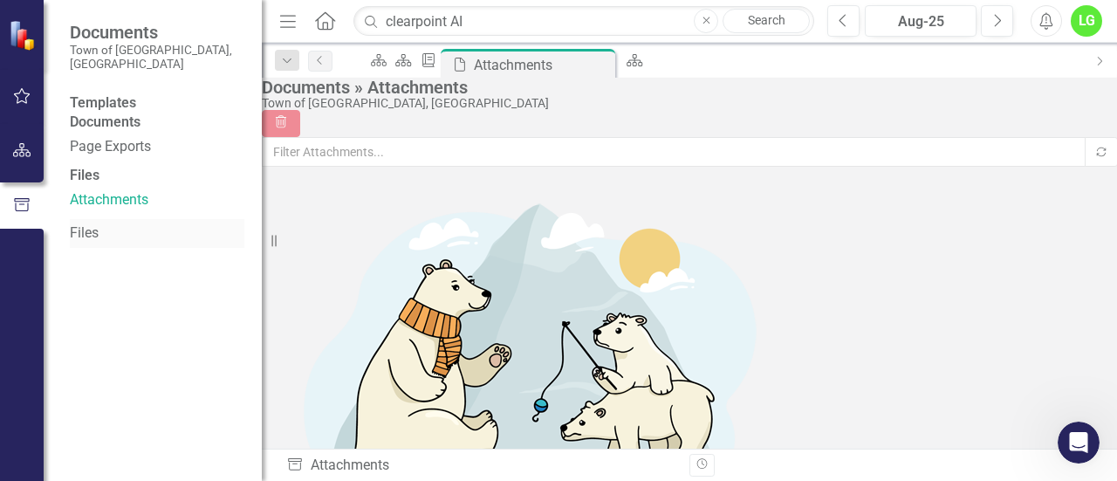
click at [89, 244] on link "Files" at bounding box center [157, 233] width 175 height 20
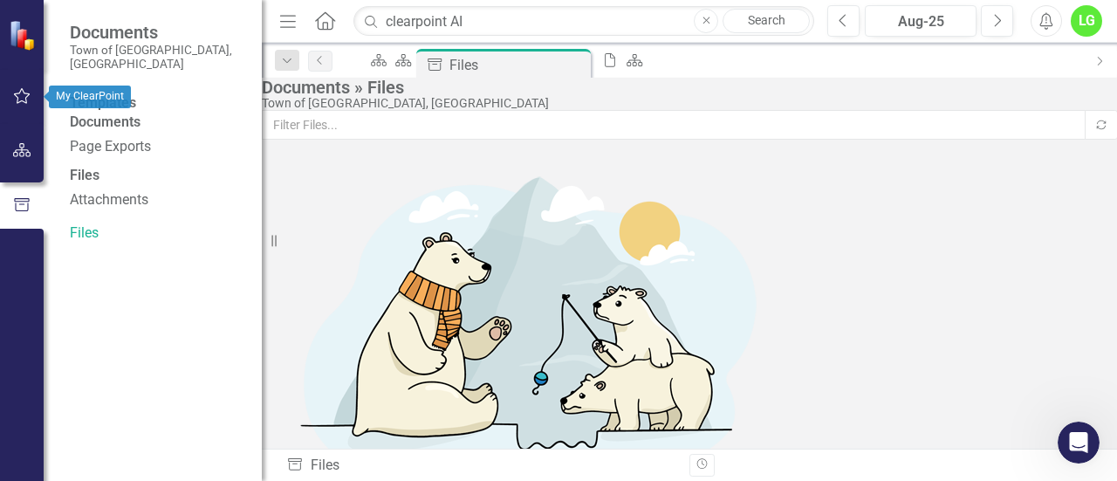
click at [29, 99] on icon "button" at bounding box center [22, 96] width 18 height 14
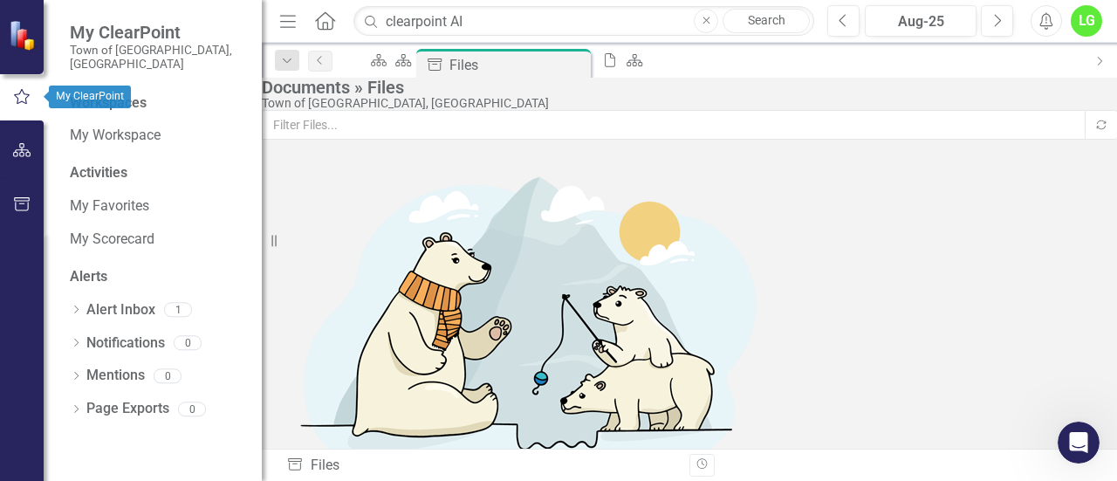
click at [22, 141] on button "button" at bounding box center [22, 151] width 39 height 37
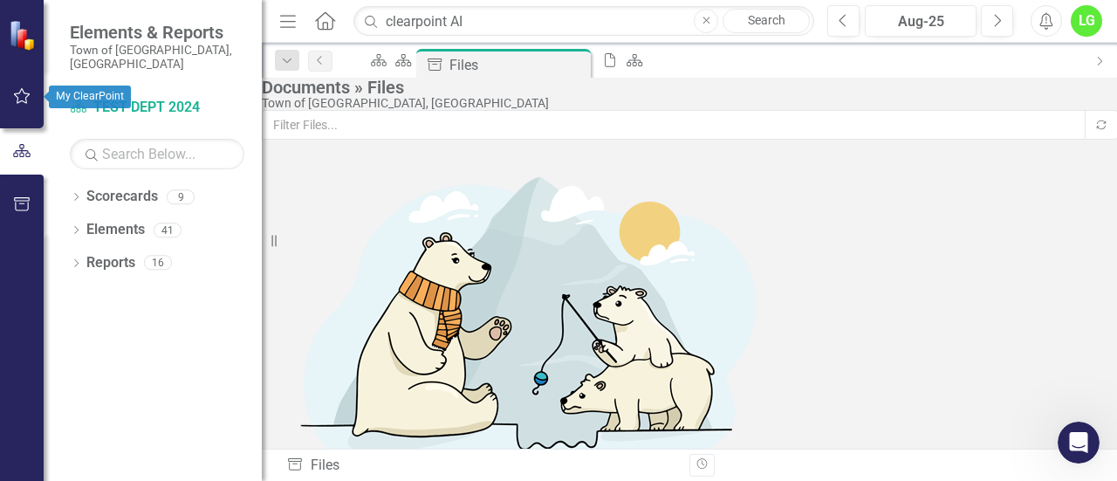
click at [16, 110] on button "button" at bounding box center [22, 97] width 39 height 37
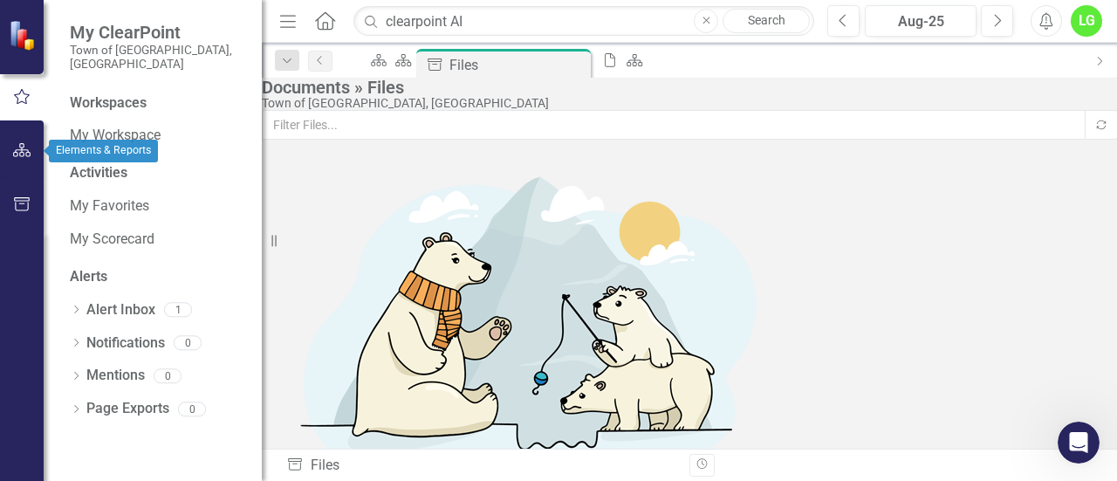
click at [17, 149] on icon "button" at bounding box center [22, 150] width 18 height 14
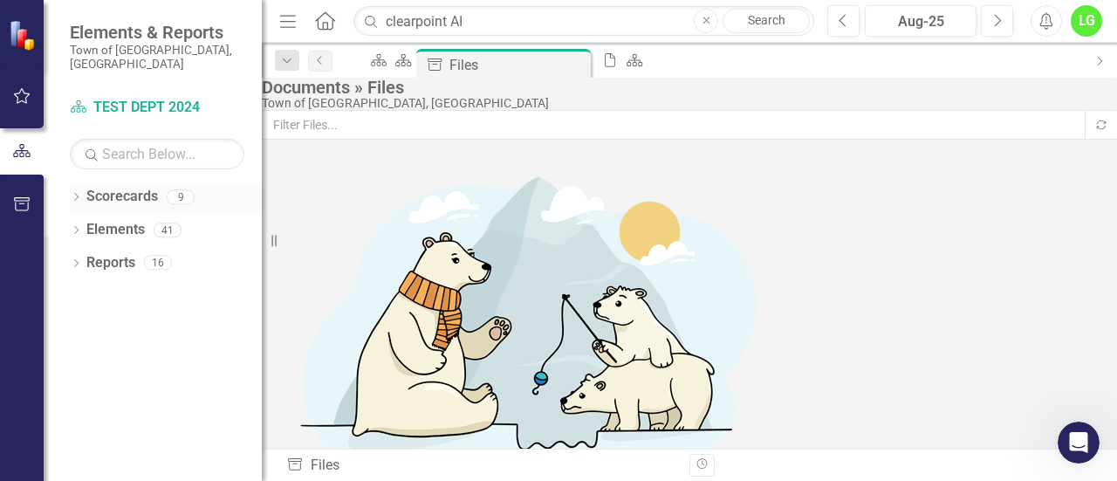
click at [77, 194] on icon "Dropdown" at bounding box center [76, 199] width 12 height 10
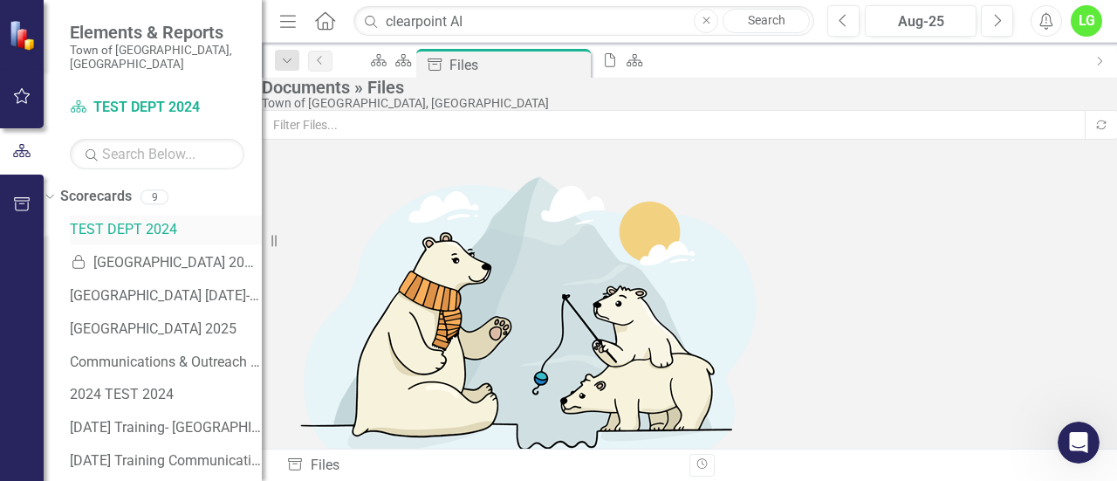
click at [113, 220] on link "TEST DEPT 2024" at bounding box center [166, 230] width 192 height 20
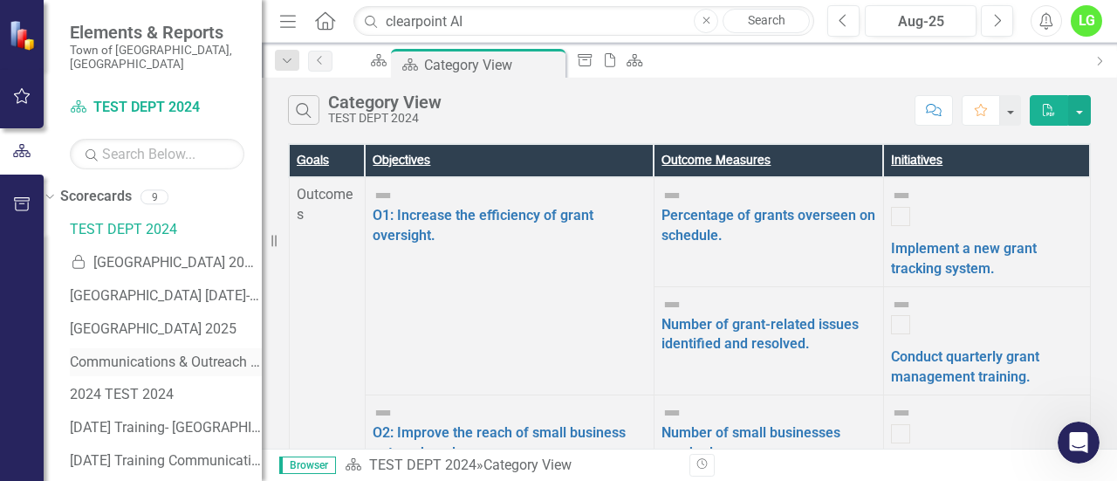
click at [127, 353] on link "Communications & Outreach [DATE]-[DATE]" at bounding box center [166, 363] width 192 height 20
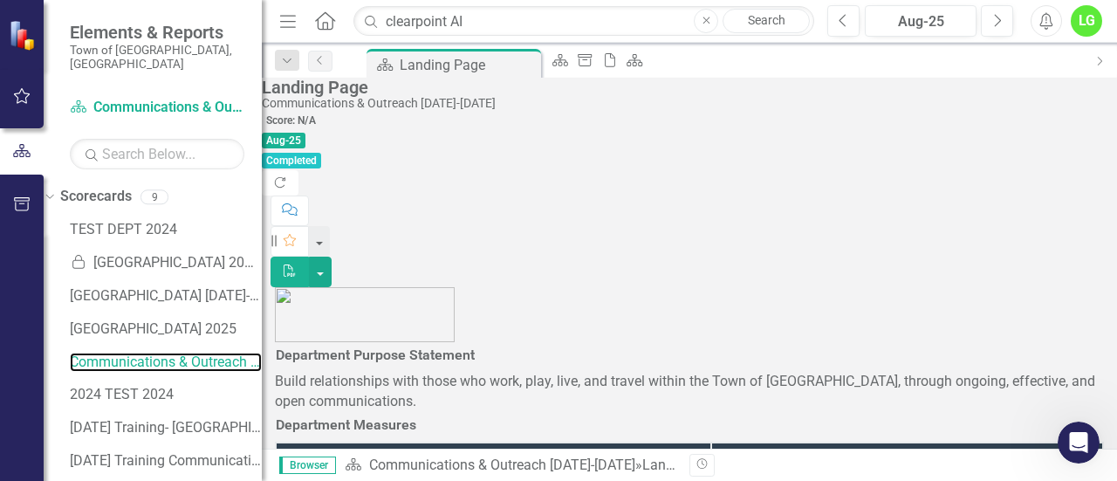
scroll to position [16, 0]
click at [593, 59] on icon at bounding box center [586, 60] width 14 height 12
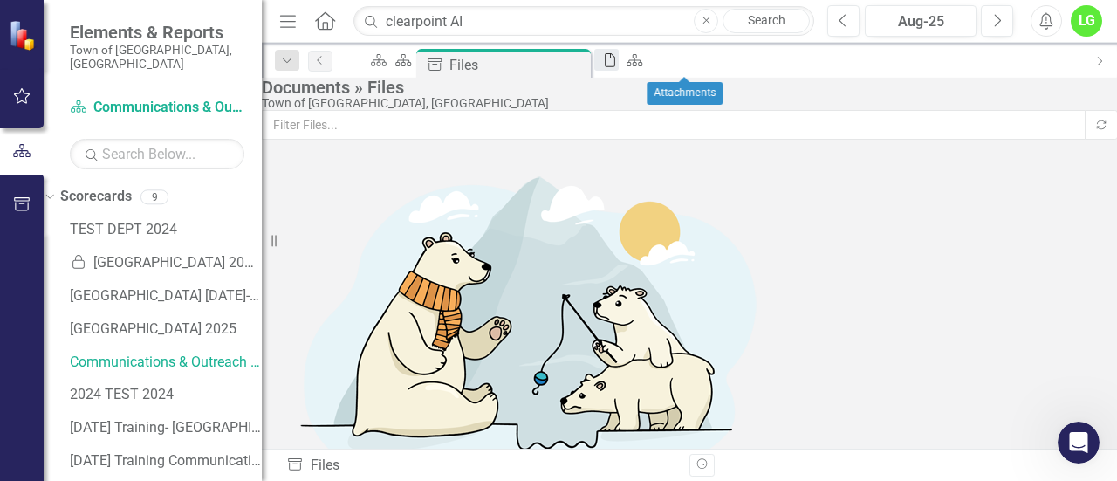
click at [619, 64] on div "File" at bounding box center [606, 60] width 24 height 22
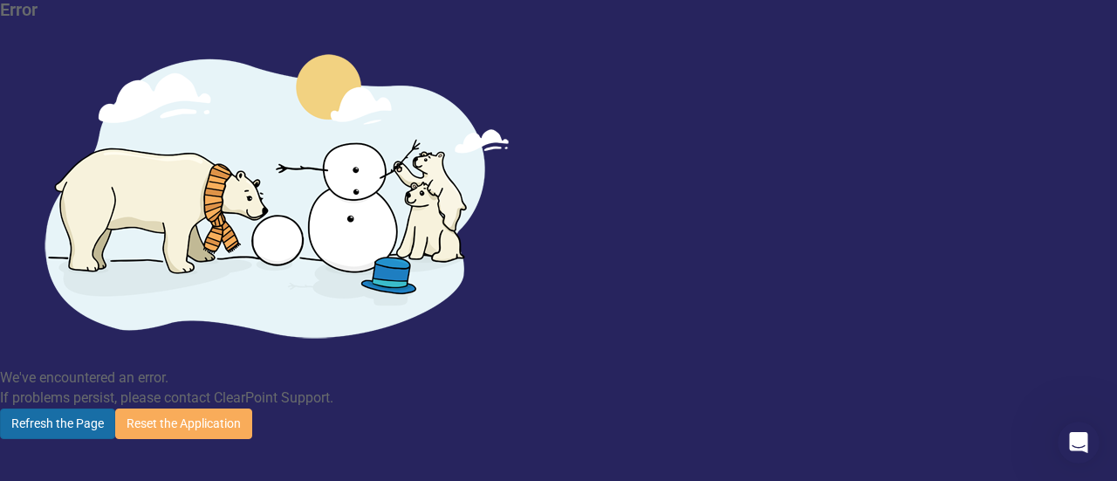
click at [115, 409] on button "Refresh the Page" at bounding box center [57, 424] width 115 height 31
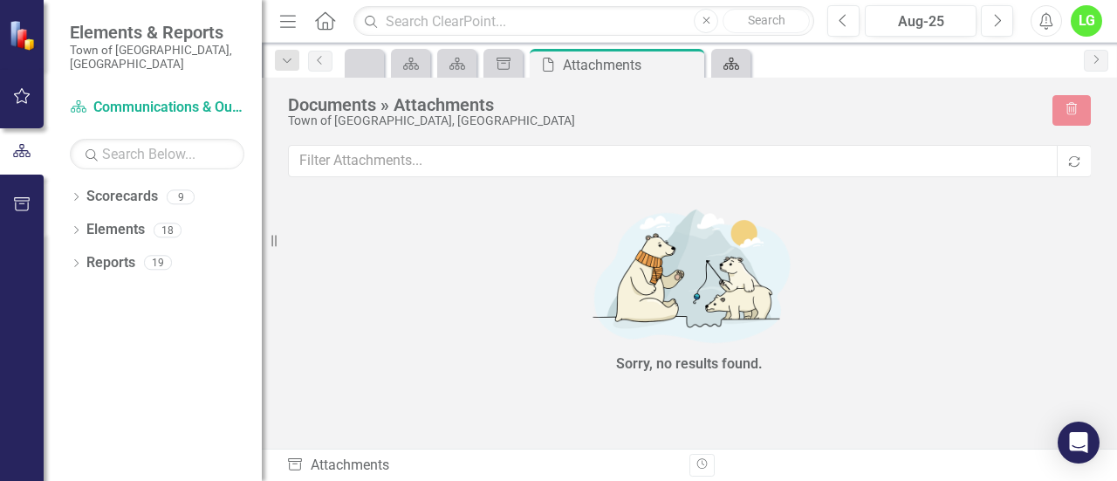
click at [734, 72] on div "Scorecard" at bounding box center [728, 63] width 24 height 22
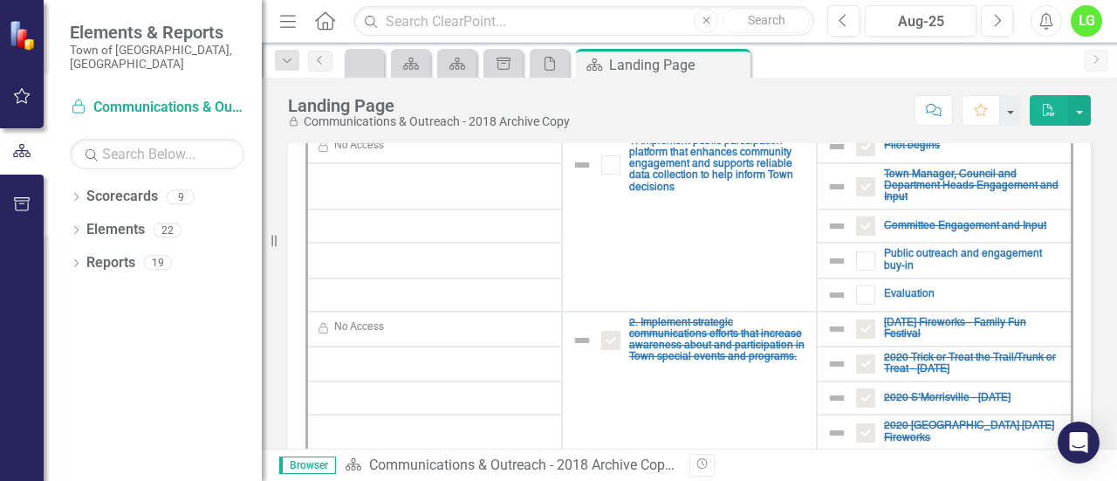
scroll to position [780, 0]
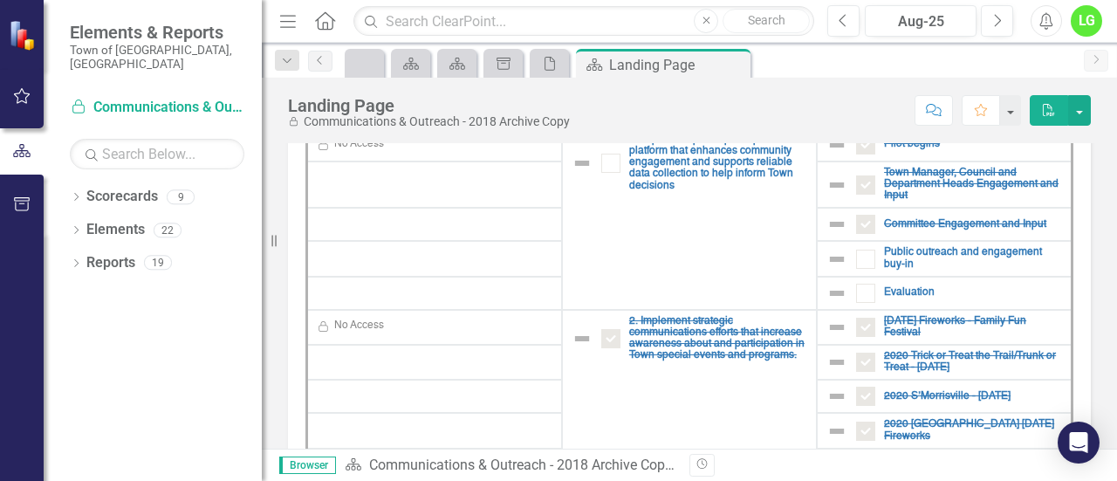
click at [441, 174] on td at bounding box center [434, 184] width 255 height 47
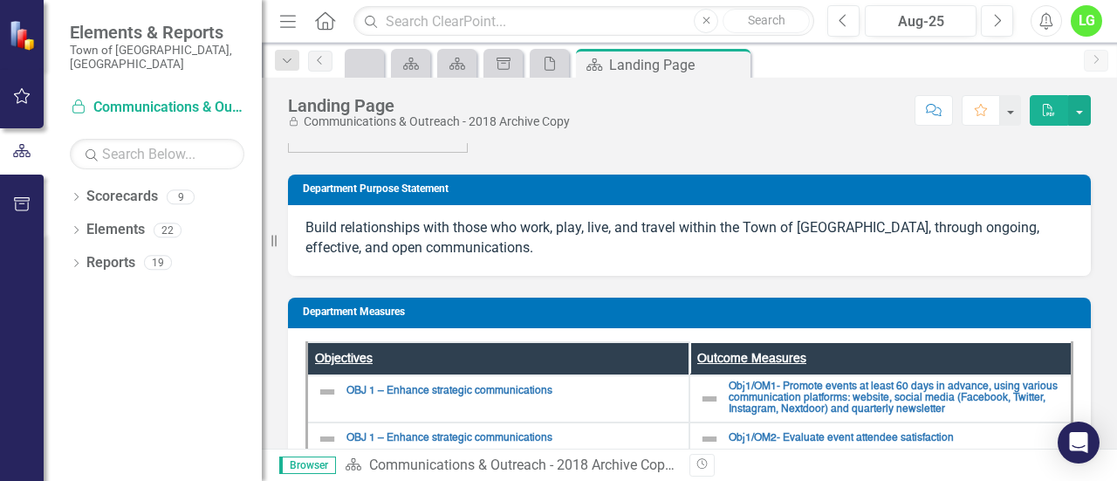
scroll to position [0, 0]
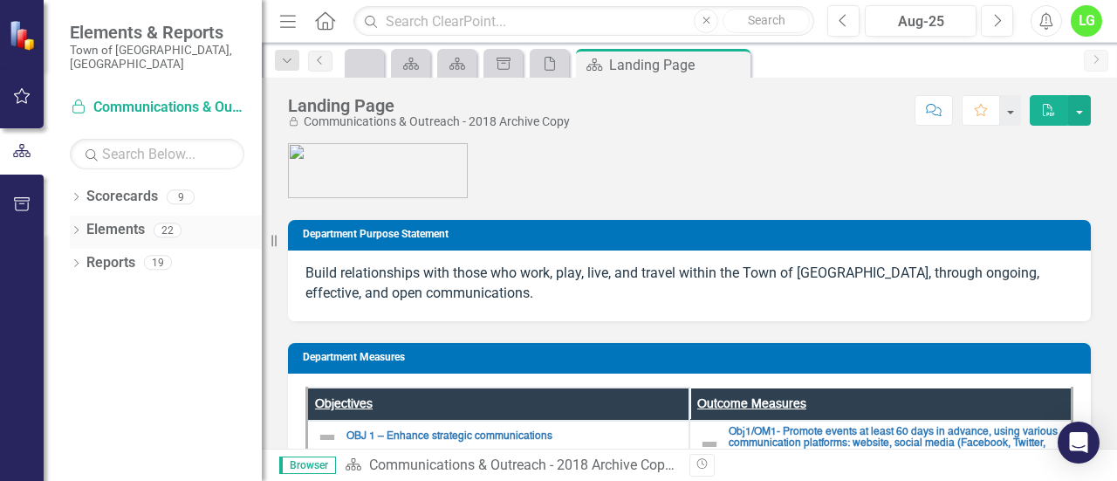
click at [120, 226] on div "Elements" at bounding box center [115, 230] width 58 height 29
click at [123, 189] on link "Scorecards" at bounding box center [122, 197] width 72 height 20
click at [522, 161] on figure at bounding box center [689, 170] width 803 height 55
click at [110, 187] on link "Scorecards" at bounding box center [122, 197] width 72 height 20
click at [93, 98] on link "Locked Communications & Outreach - 2018 Archive Copy" at bounding box center [157, 108] width 175 height 20
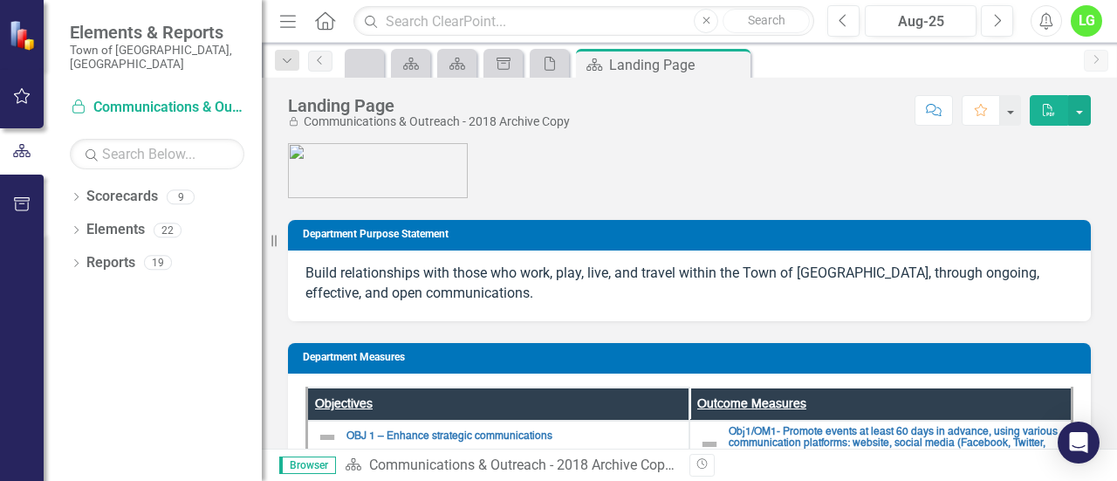
click at [26, 149] on icon "button" at bounding box center [21, 151] width 19 height 16
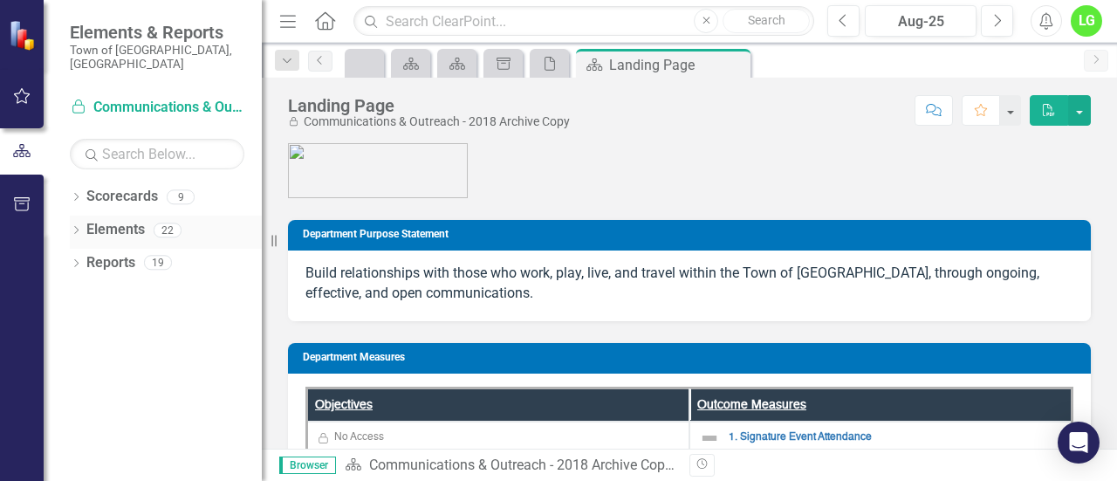
click at [110, 220] on link "Elements" at bounding box center [115, 230] width 58 height 20
click at [68, 210] on div "Dropdown Scorecards 9 TEST DEPT 2024 Locked Morrisville 2018 Archive Copy Morri…" at bounding box center [153, 331] width 218 height 299
click at [24, 148] on icon "button" at bounding box center [21, 151] width 19 height 16
click at [30, 98] on icon "button" at bounding box center [22, 96] width 18 height 14
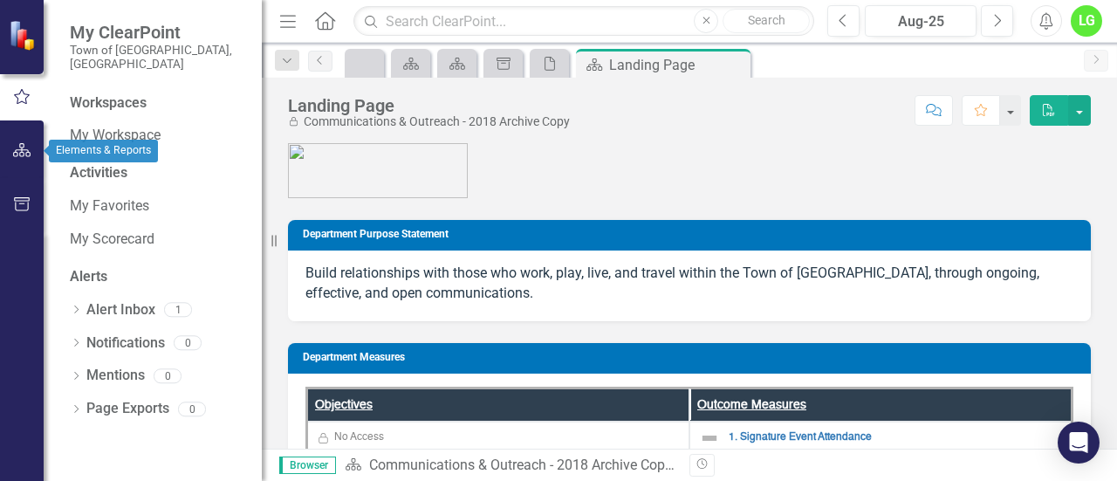
click at [25, 153] on icon "button" at bounding box center [22, 150] width 18 height 14
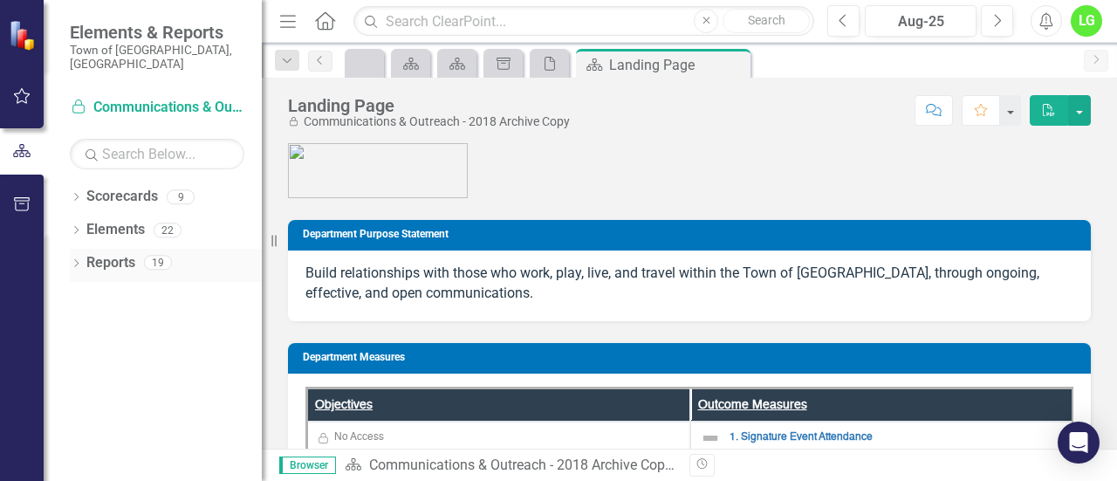
click at [89, 253] on link "Reports" at bounding box center [110, 263] width 49 height 20
click at [114, 187] on link "Scorecards" at bounding box center [122, 197] width 72 height 20
click at [134, 140] on input "text" at bounding box center [157, 154] width 175 height 31
click at [734, 68] on icon "Close" at bounding box center [733, 65] width 17 height 14
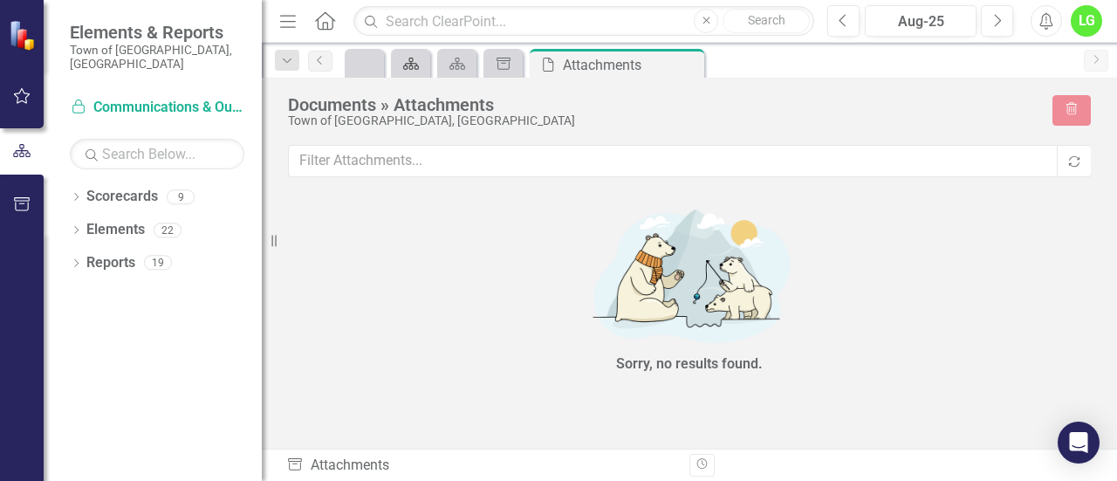
click at [418, 58] on icon "Scorecard" at bounding box center [410, 64] width 17 height 14
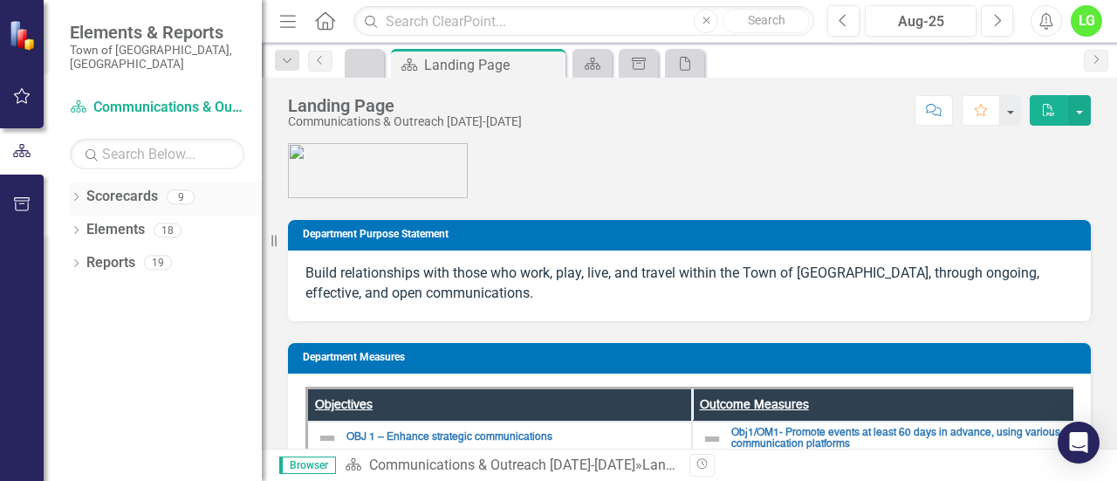
click at [79, 192] on div "Dropdown" at bounding box center [76, 199] width 12 height 15
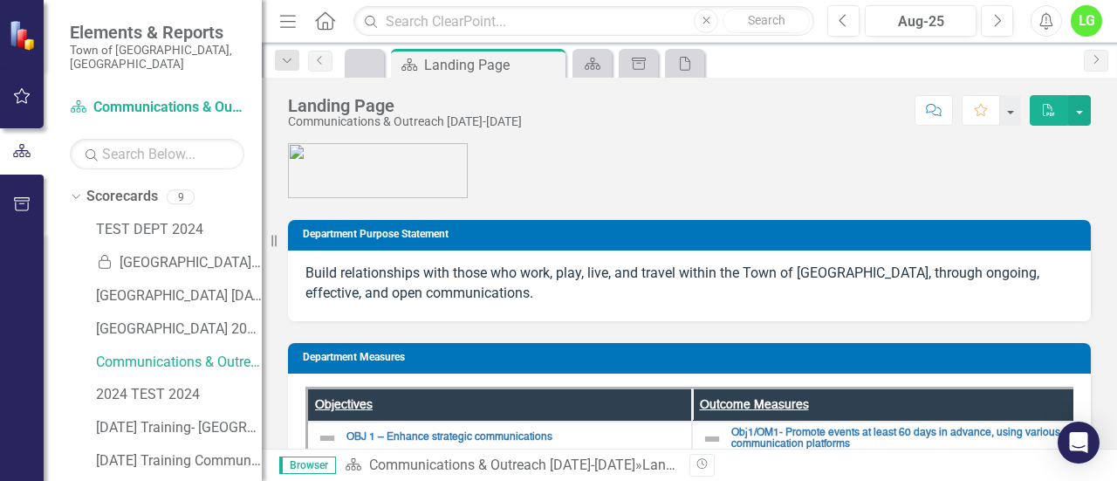
click at [710, 198] on div "Department Purpose Statement Build relationships with those who work, play, liv…" at bounding box center [689, 259] width 829 height 123
